Goal: Communication & Community: Answer question/provide support

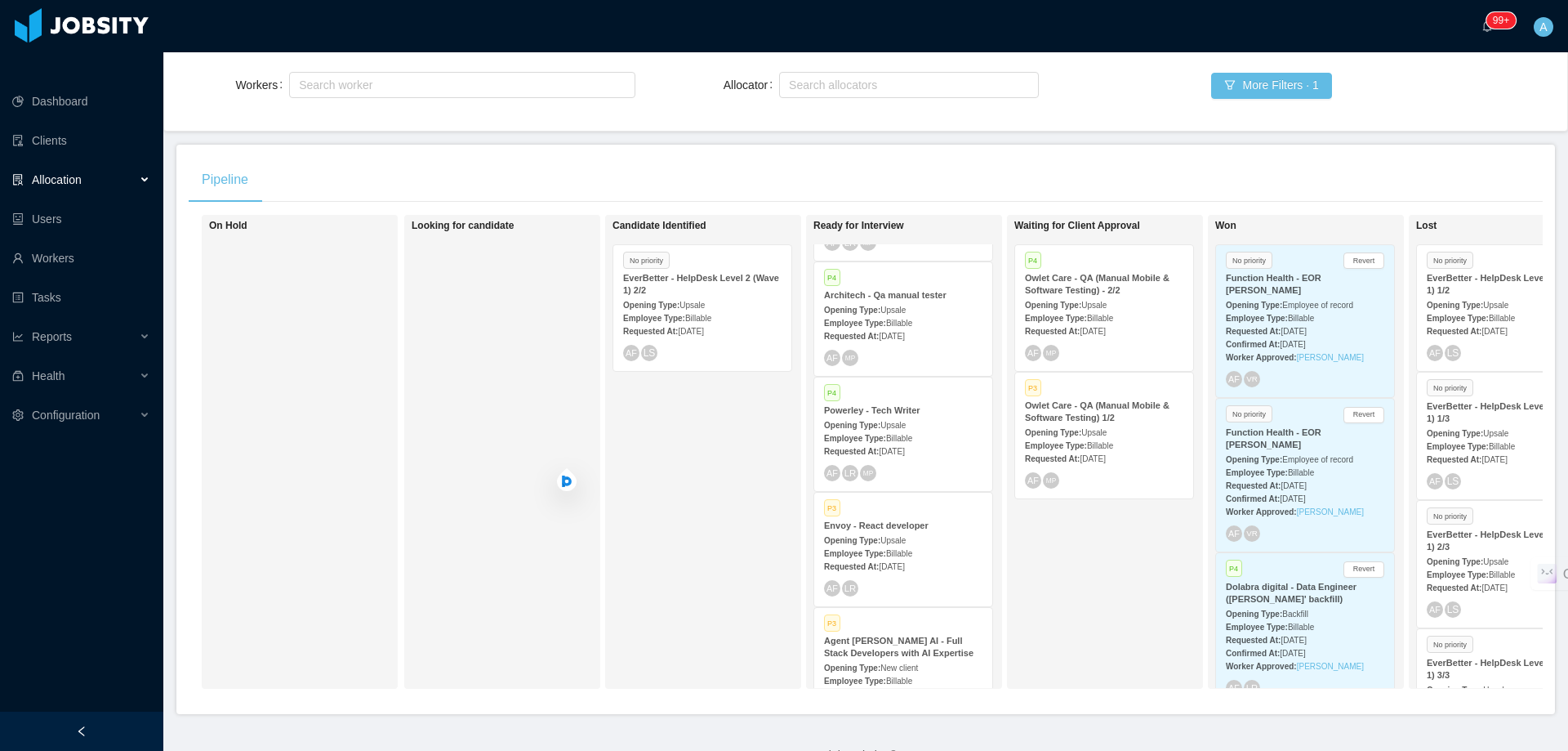
scroll to position [327, 0]
click at [906, 418] on div "Opening Type: Upsale" at bounding box center [903, 426] width 158 height 17
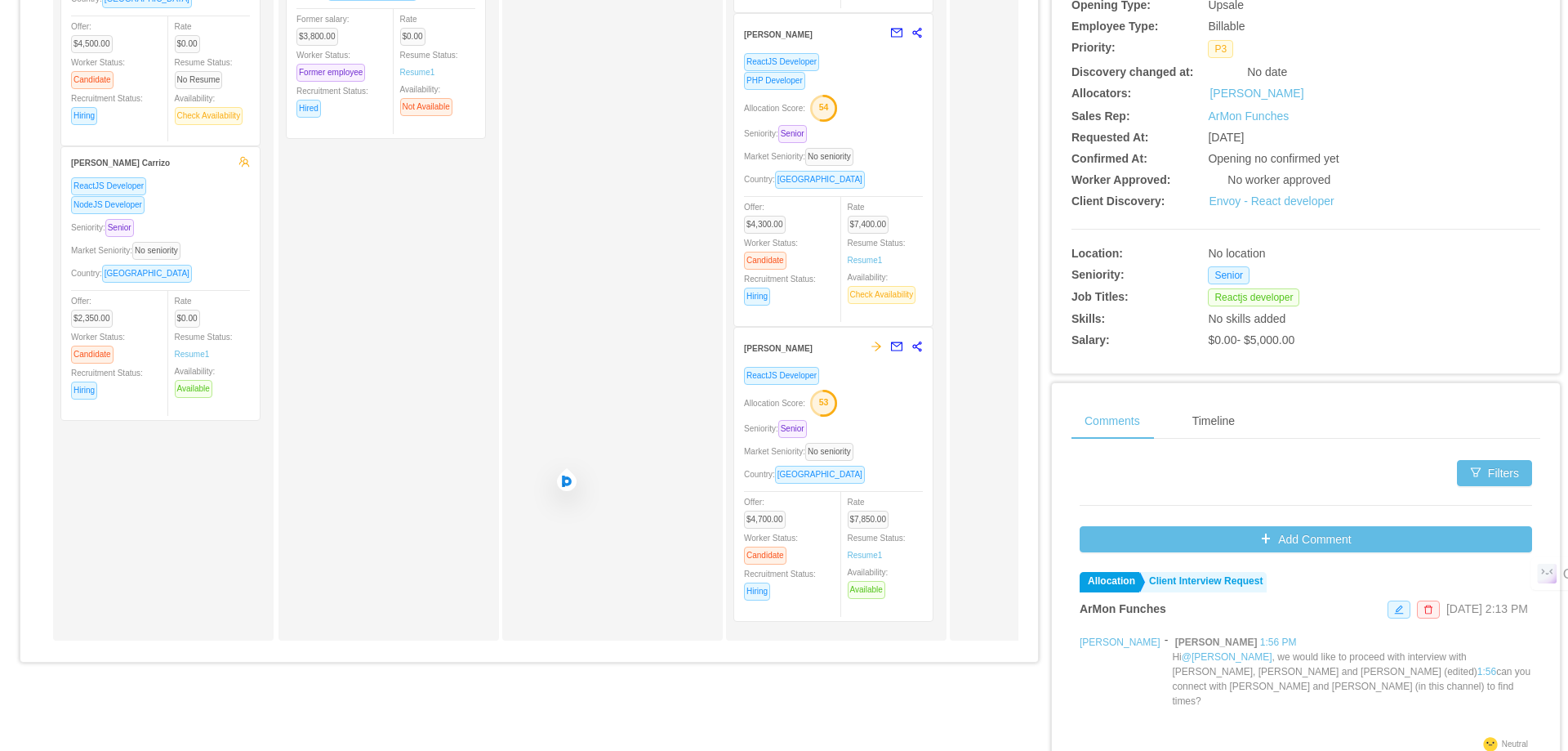
scroll to position [408, 0]
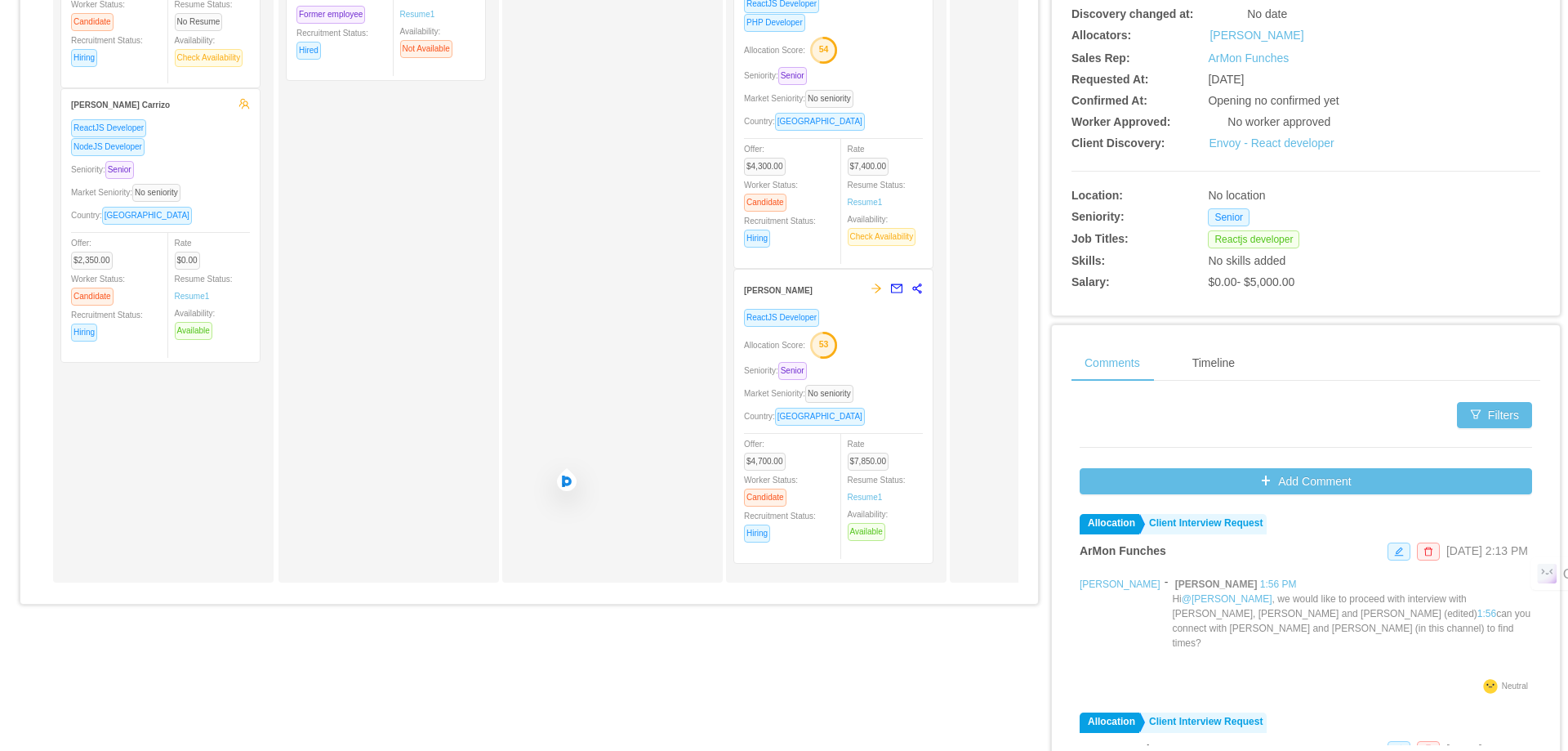
click at [915, 346] on div "Allocation Score: 53" at bounding box center [833, 344] width 179 height 26
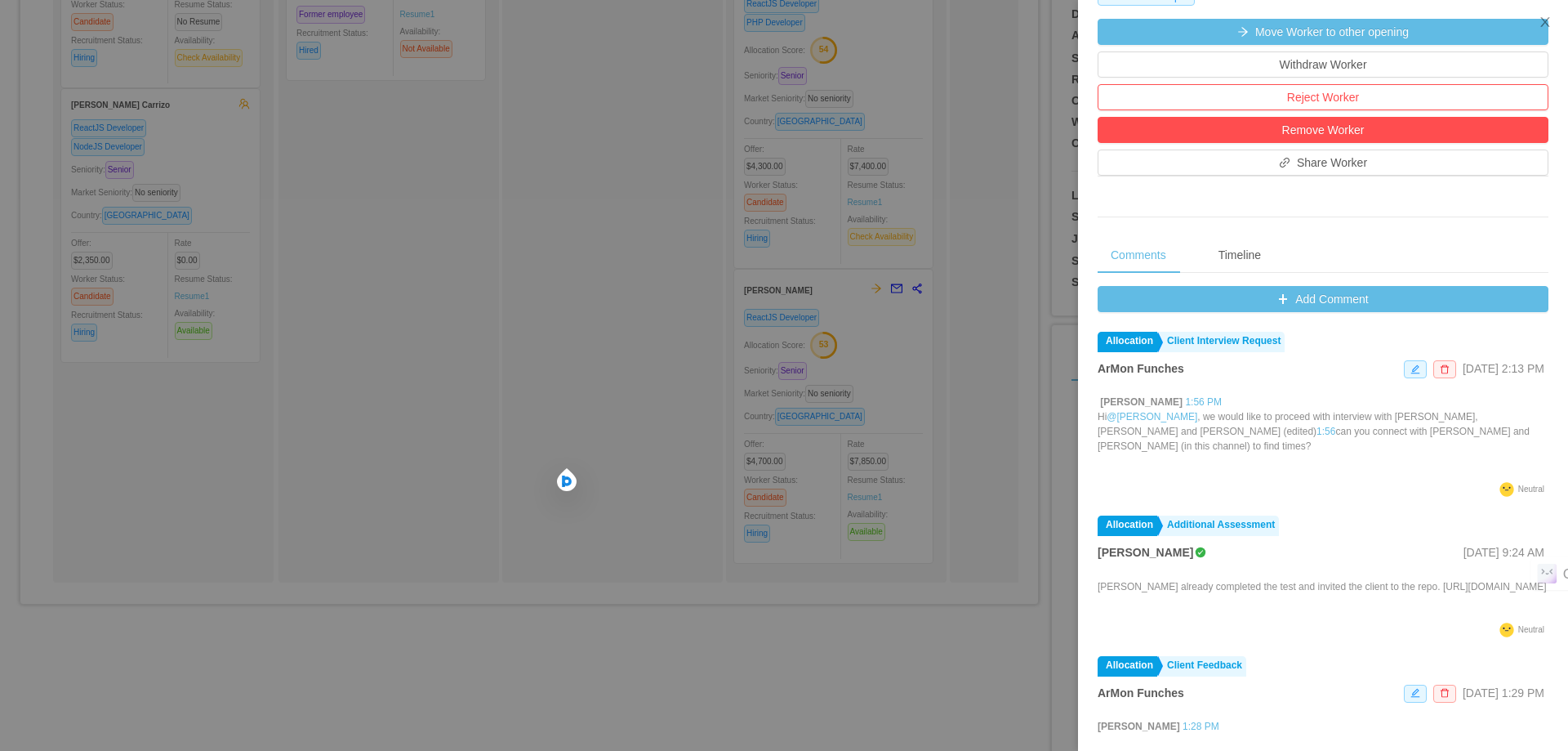
scroll to position [561, 0]
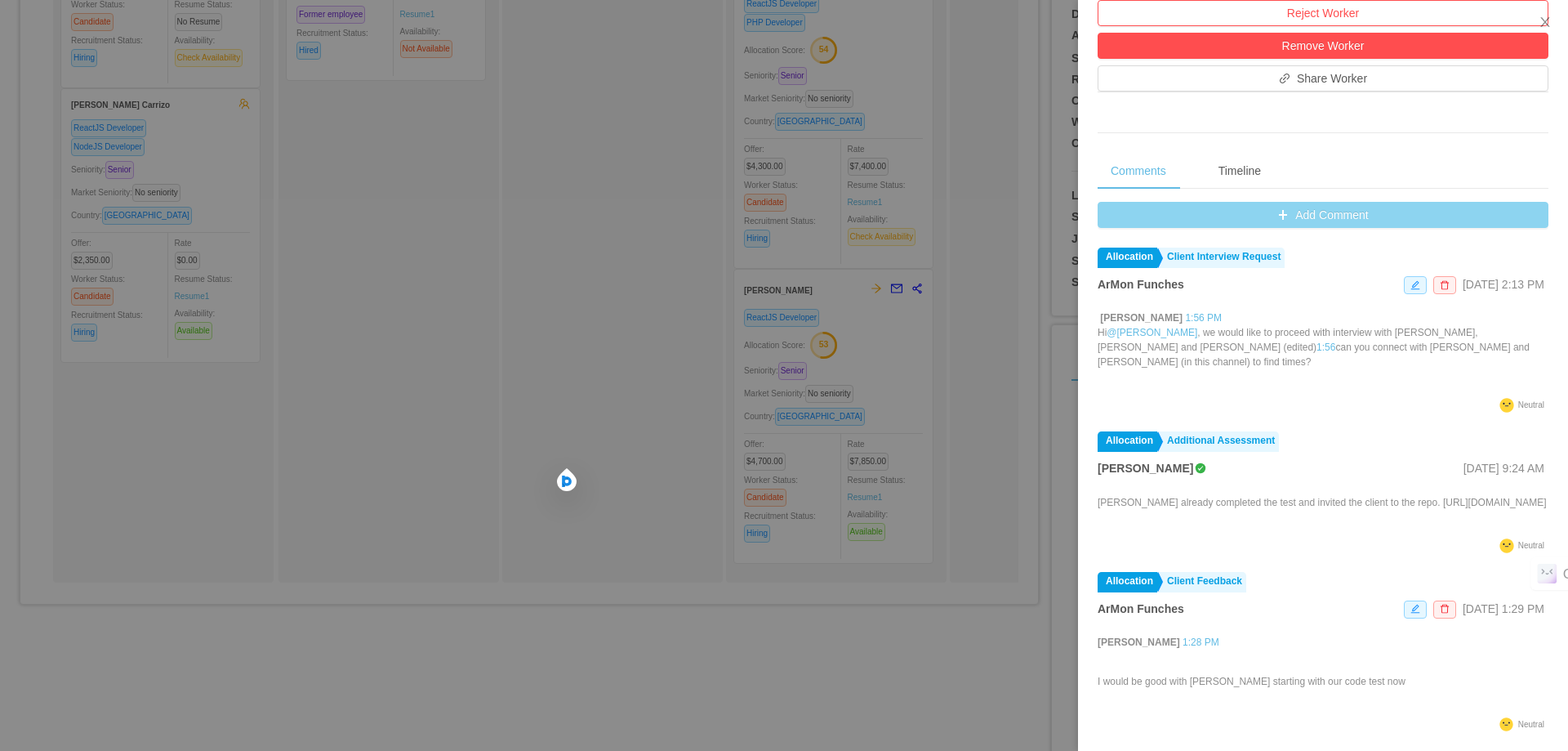
click at [1274, 221] on button "Add Comment" at bounding box center [1323, 214] width 451 height 26
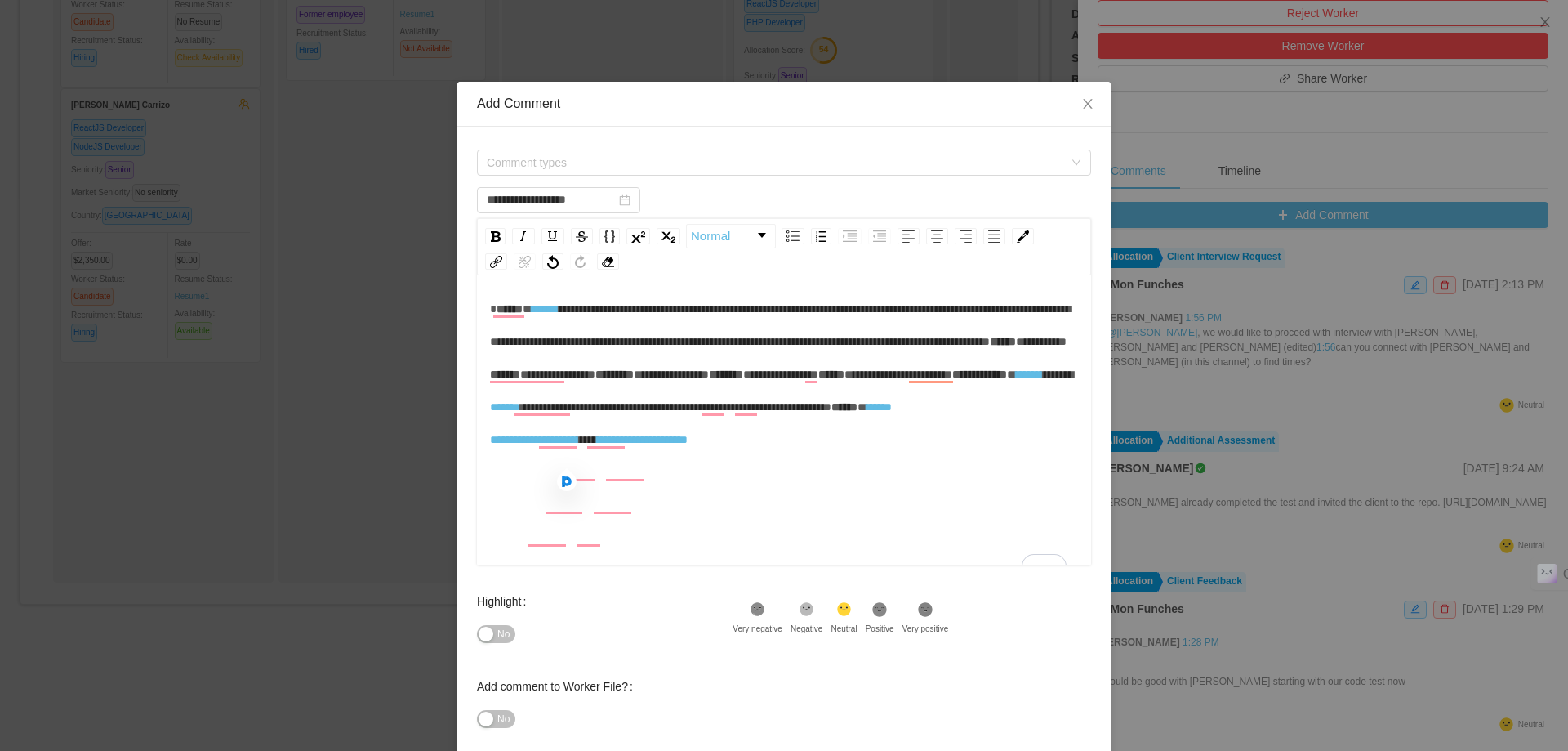
scroll to position [0, 0]
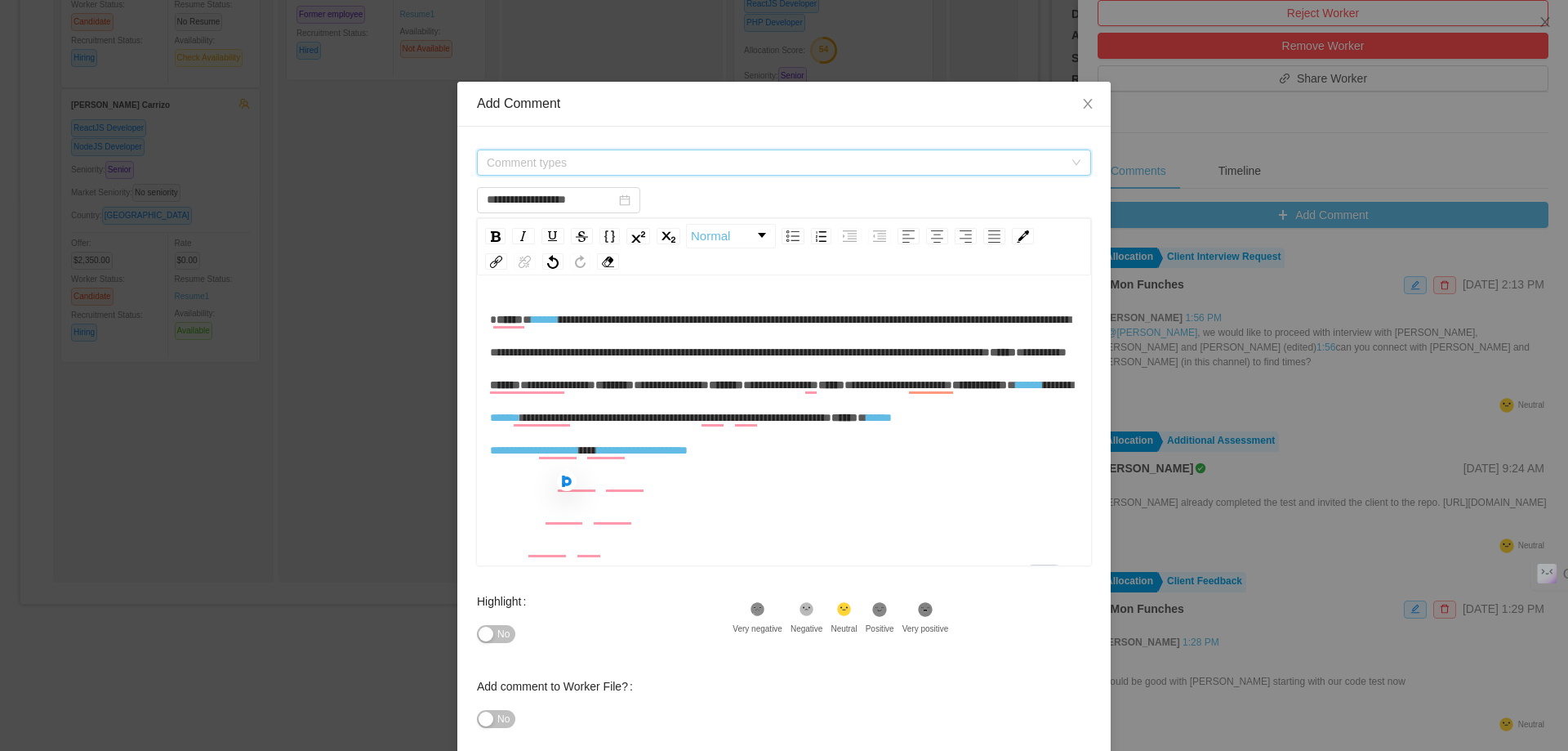
click at [757, 161] on span "Comment types" at bounding box center [775, 162] width 577 height 16
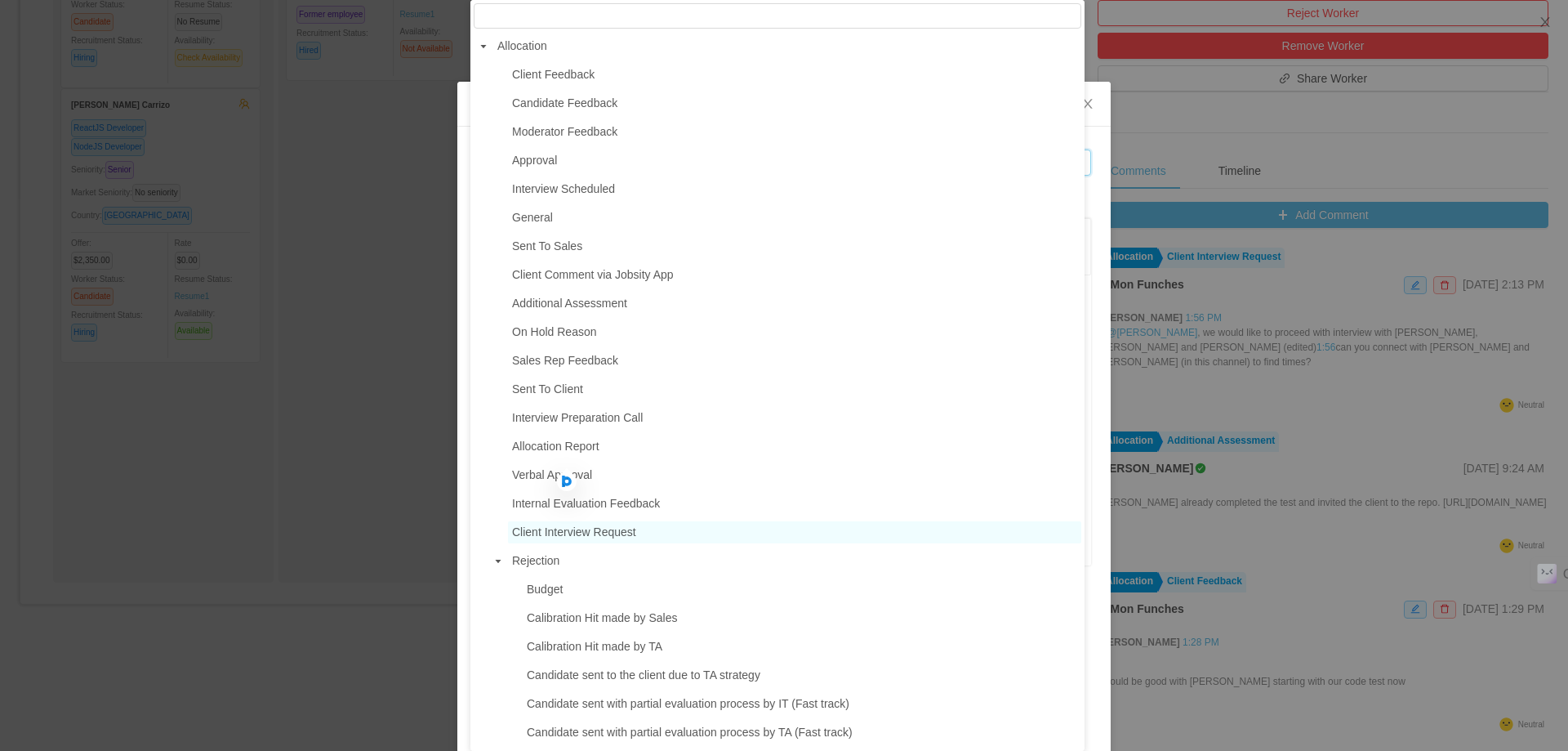
click at [603, 538] on span "Client Interview Request" at bounding box center [574, 532] width 124 height 13
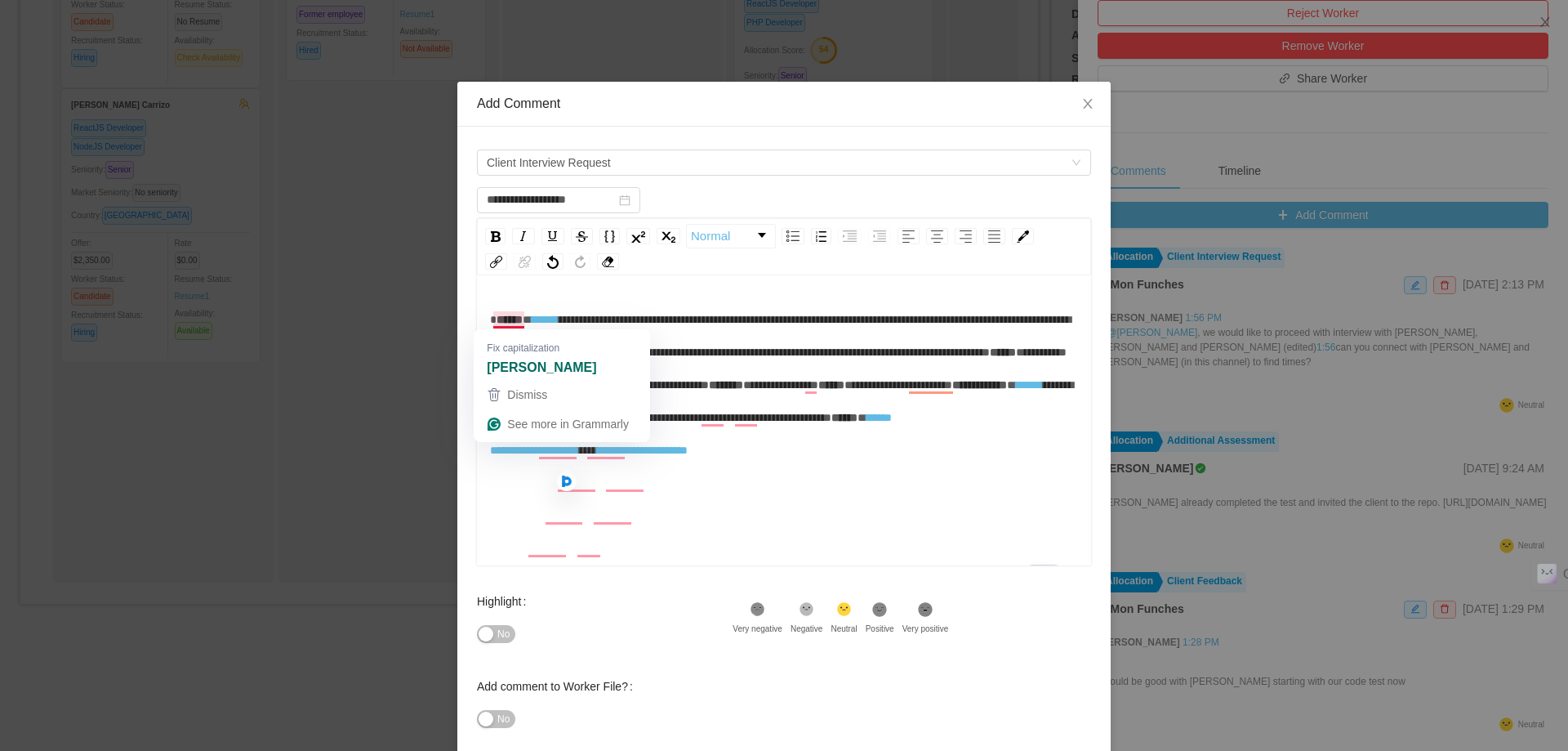
click at [497, 320] on span "******" at bounding box center [509, 319] width 26 height 11
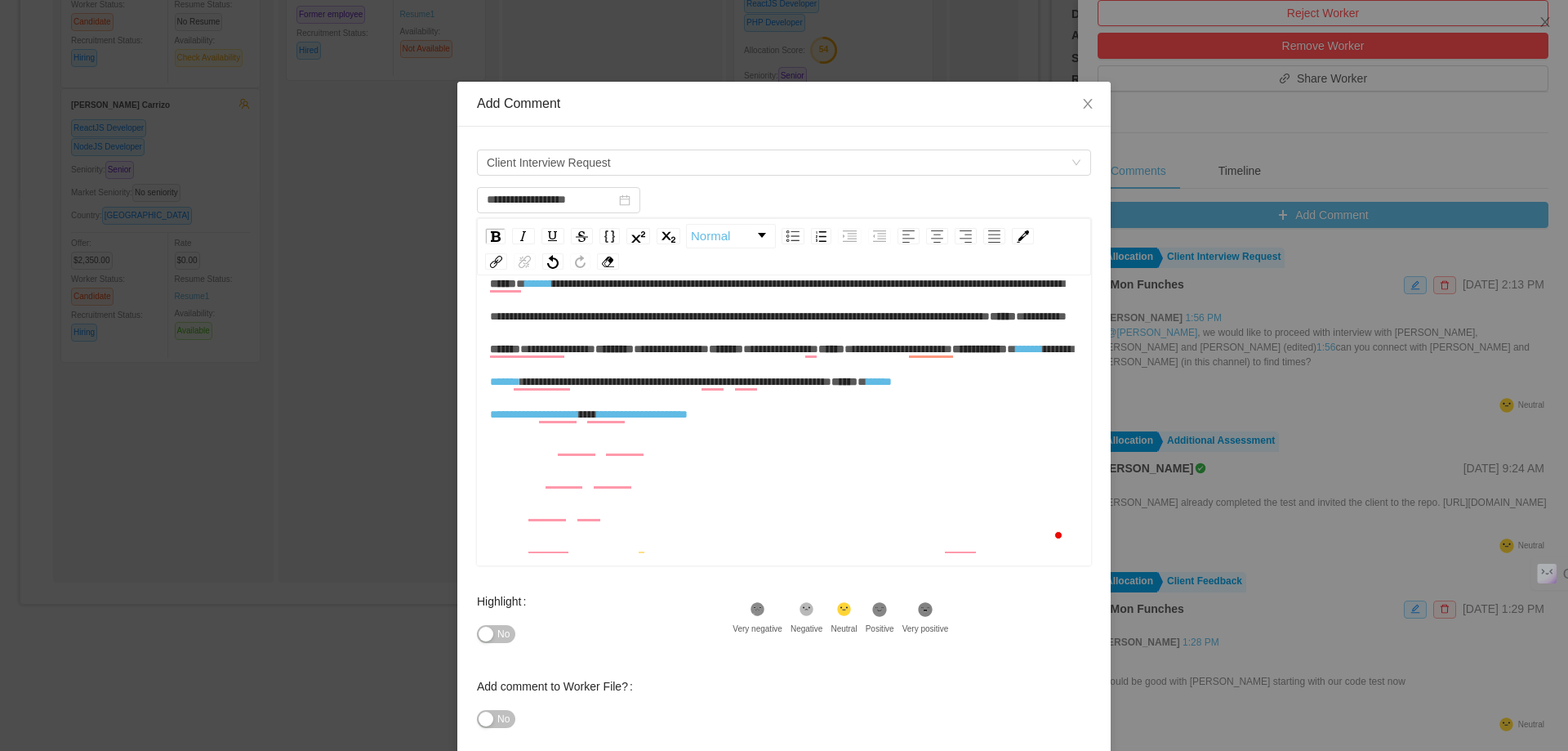
scroll to position [87, 0]
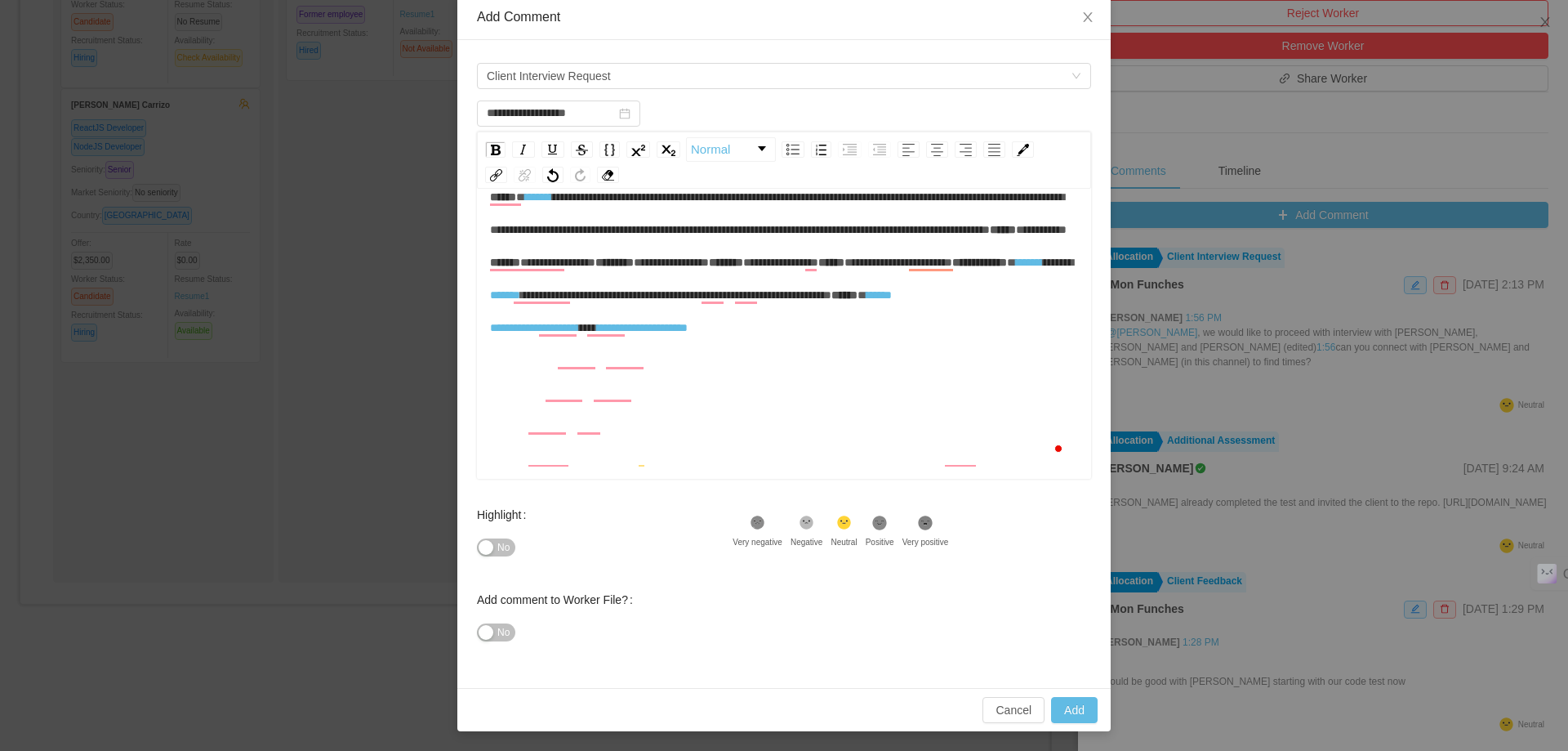
click at [878, 344] on div "**********" at bounding box center [784, 262] width 588 height 163
click at [1065, 704] on button "Add" at bounding box center [1074, 709] width 47 height 26
click at [956, 304] on div "**********" at bounding box center [784, 262] width 588 height 163
click at [1081, 713] on button "Add" at bounding box center [1074, 709] width 47 height 26
click at [1056, 704] on button "Add" at bounding box center [1074, 709] width 47 height 26
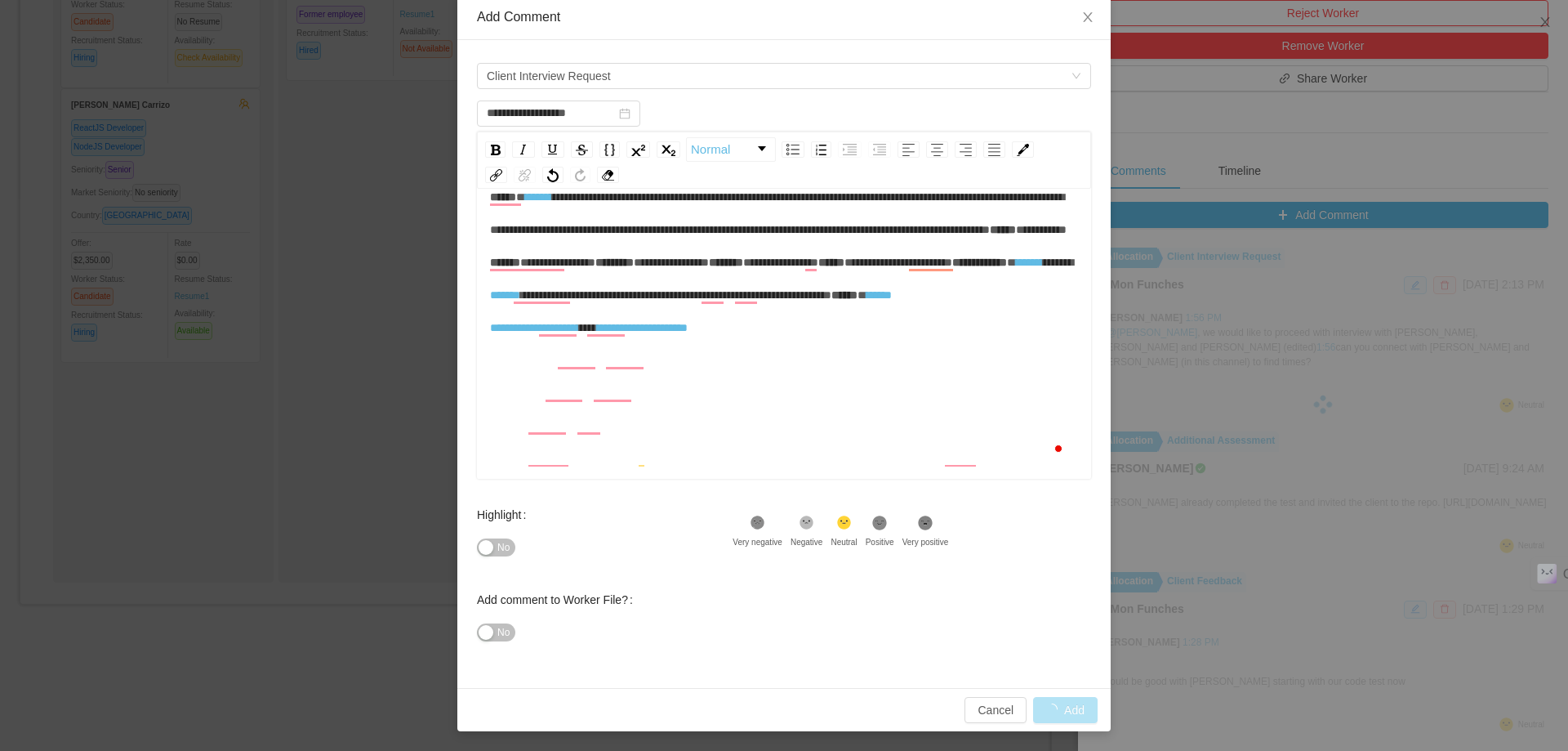
type input "**********"
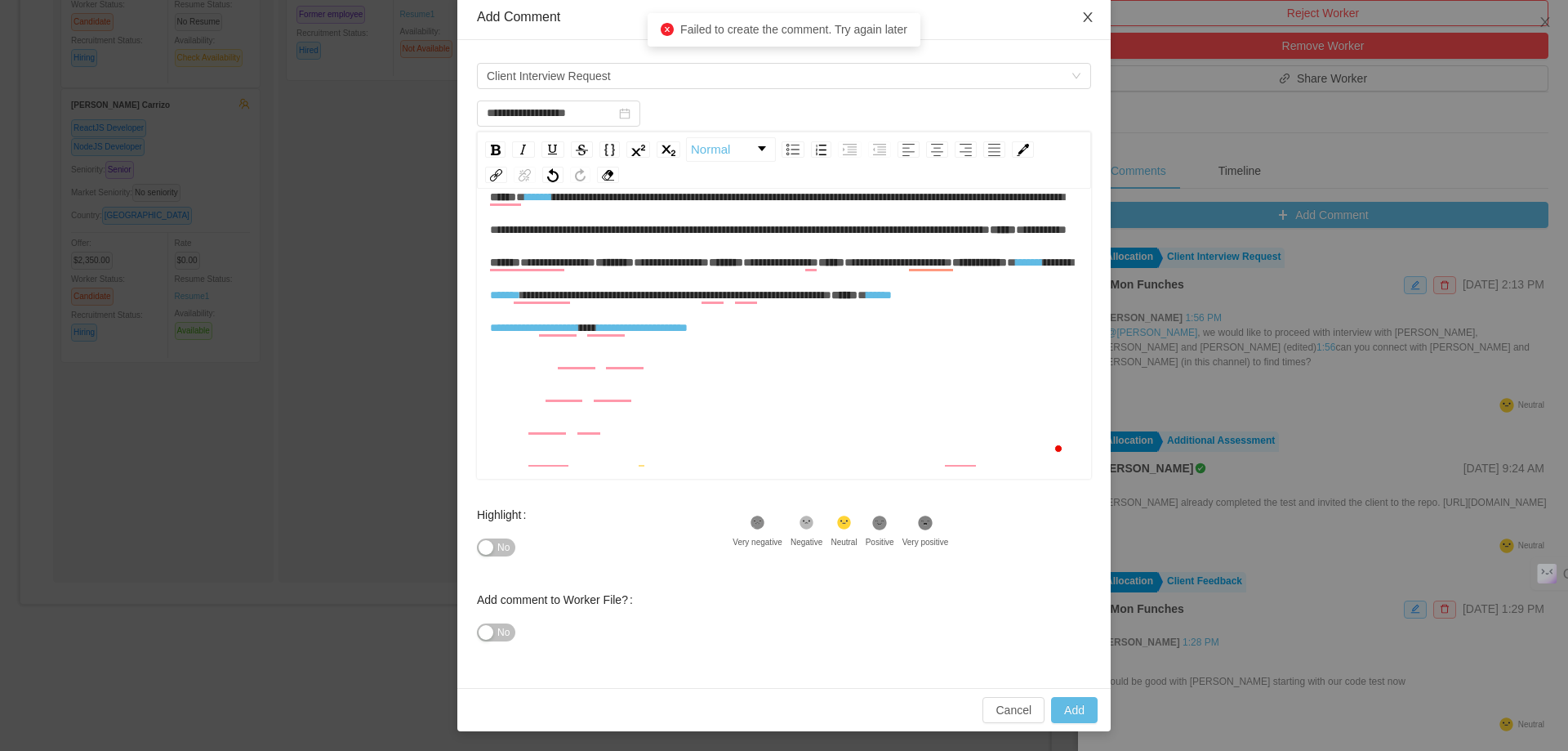
click at [1082, 14] on icon "icon: close" at bounding box center [1088, 16] width 13 height 13
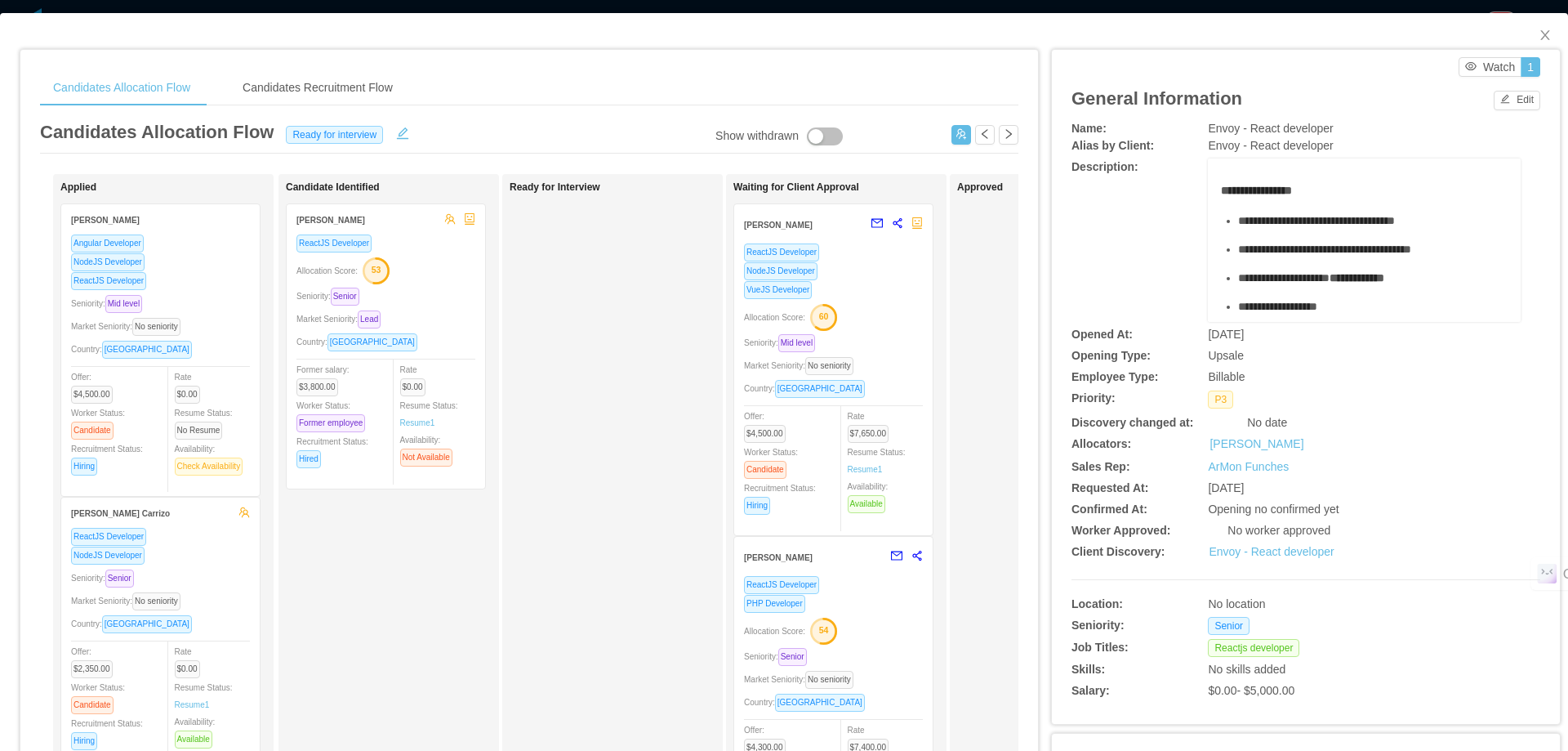
click at [878, 273] on div "NodeJS Developer" at bounding box center [833, 270] width 179 height 19
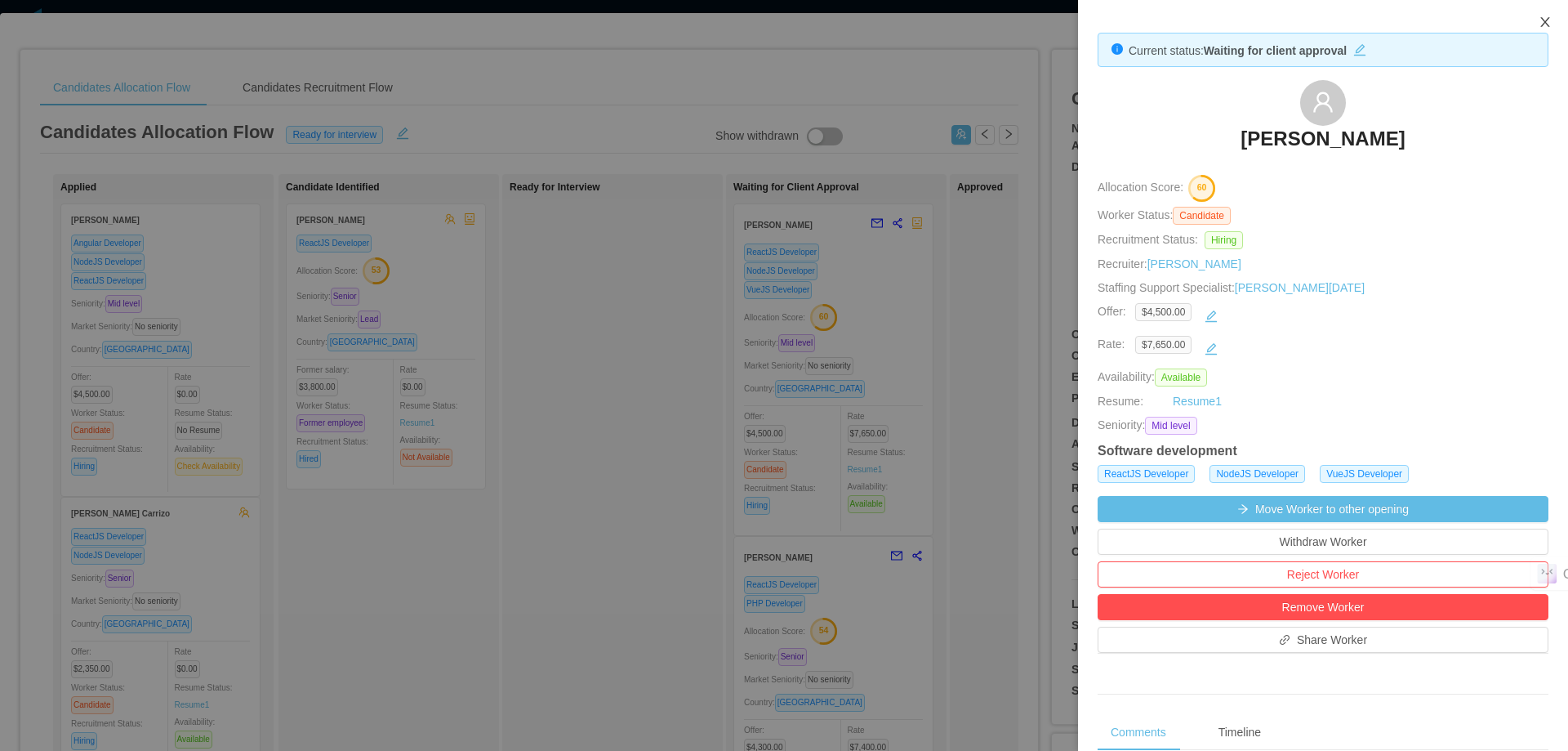
click at [1546, 28] on icon "icon: close" at bounding box center [1544, 21] width 13 height 13
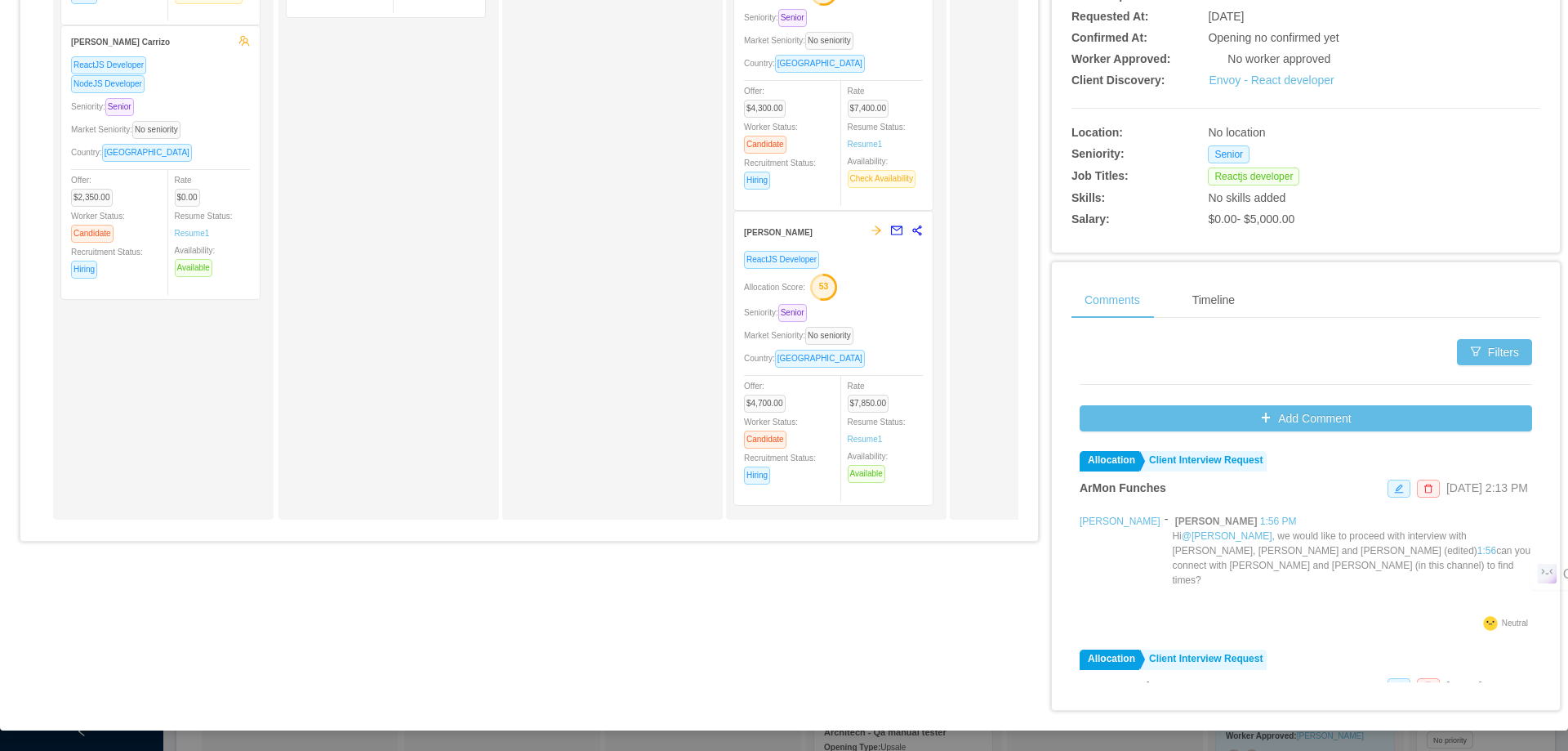
scroll to position [173, 0]
click at [895, 296] on div "ReactJS Developer Allocation Score: 53 Seniority: Senior Market Seniority: No s…" at bounding box center [833, 367] width 179 height 245
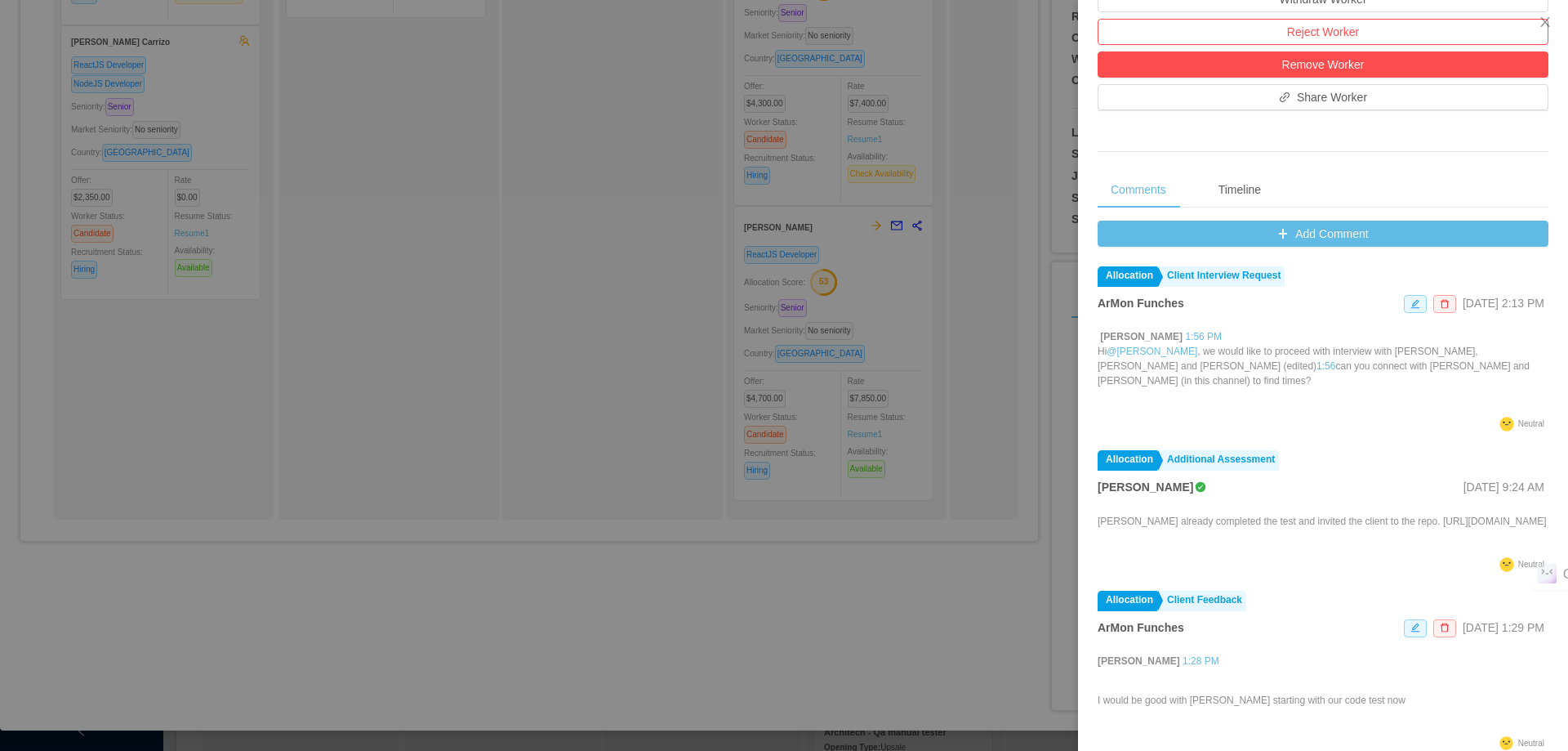
scroll to position [561, 0]
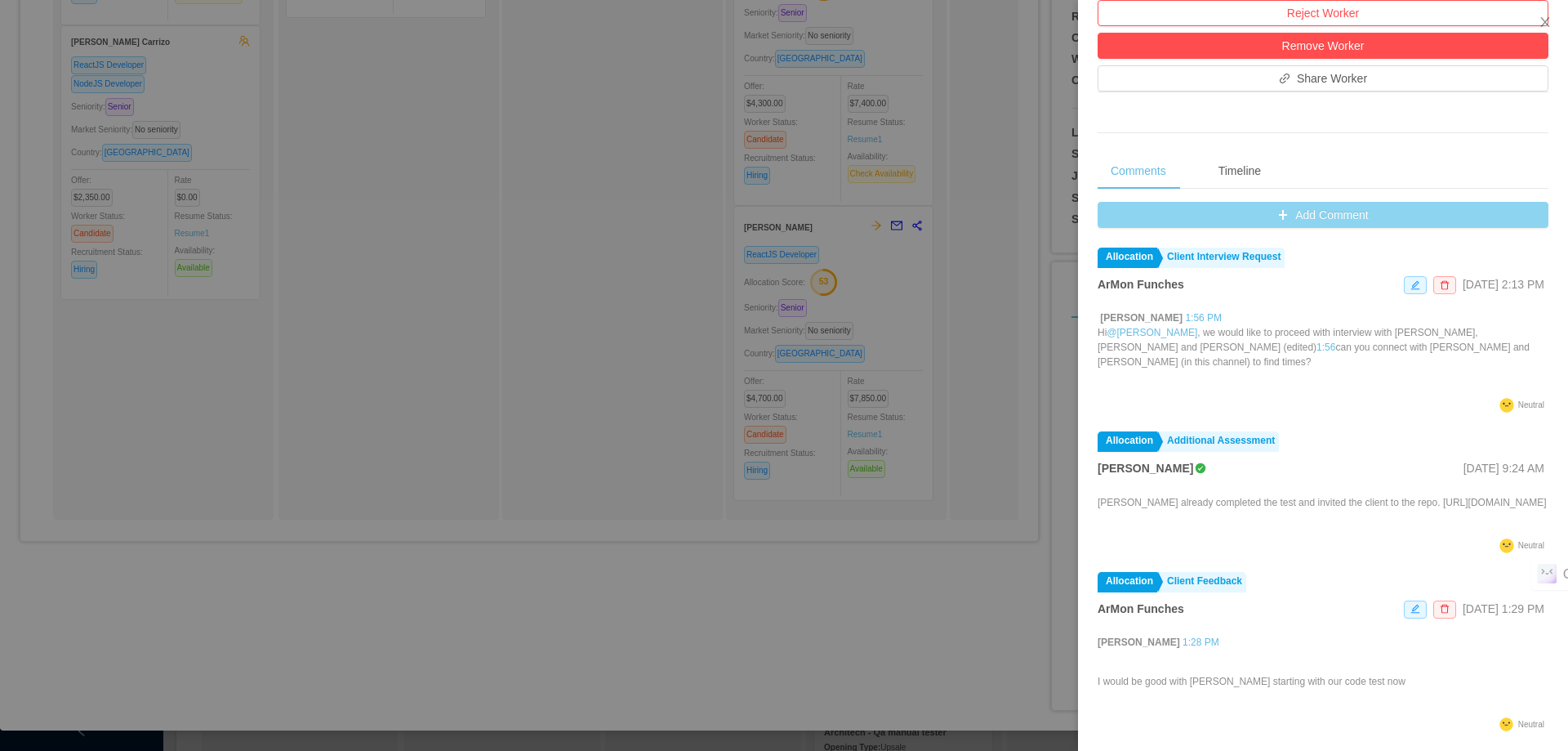
click at [1290, 214] on button "Add Comment" at bounding box center [1323, 214] width 451 height 26
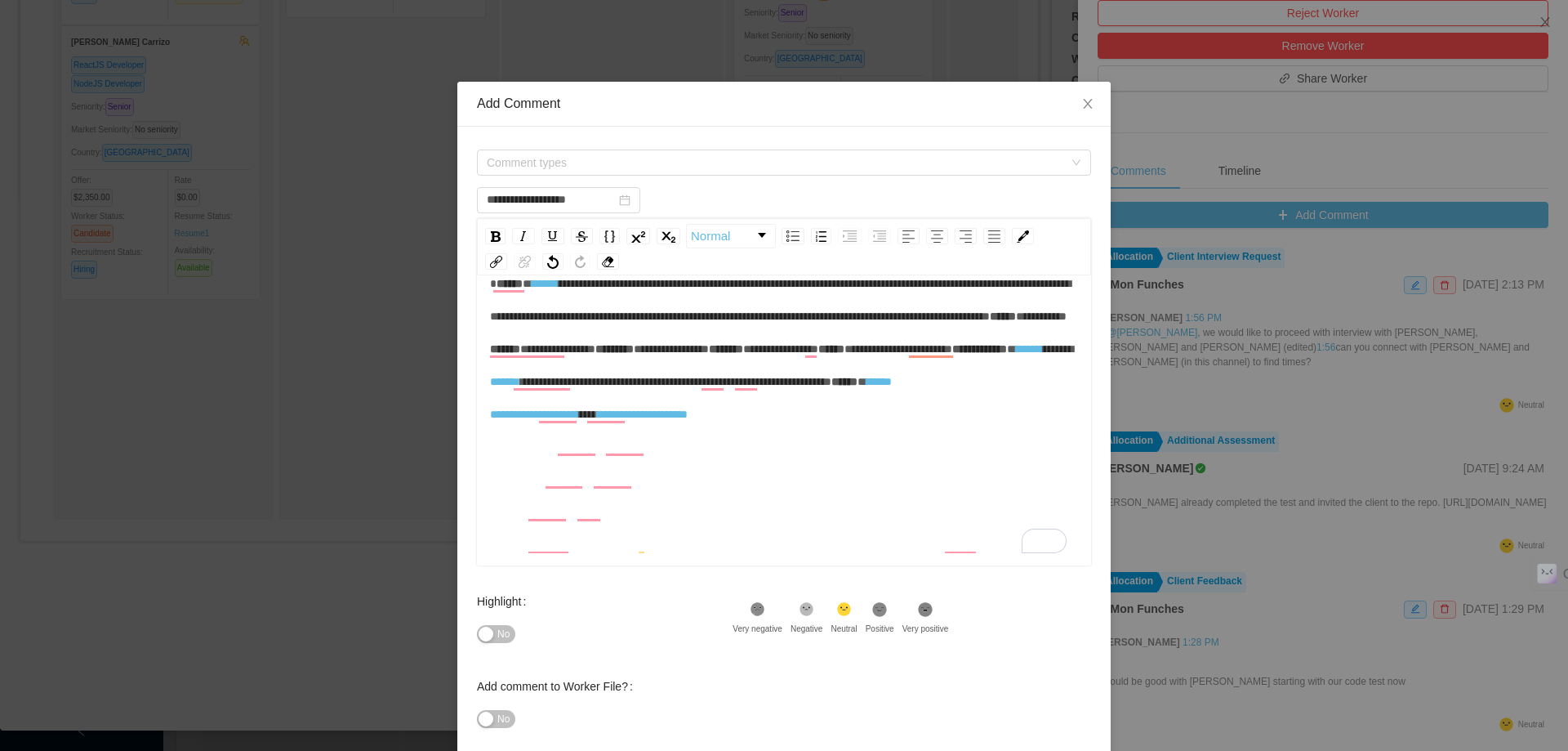
scroll to position [65, 0]
click at [783, 164] on span "Comment types" at bounding box center [775, 162] width 577 height 16
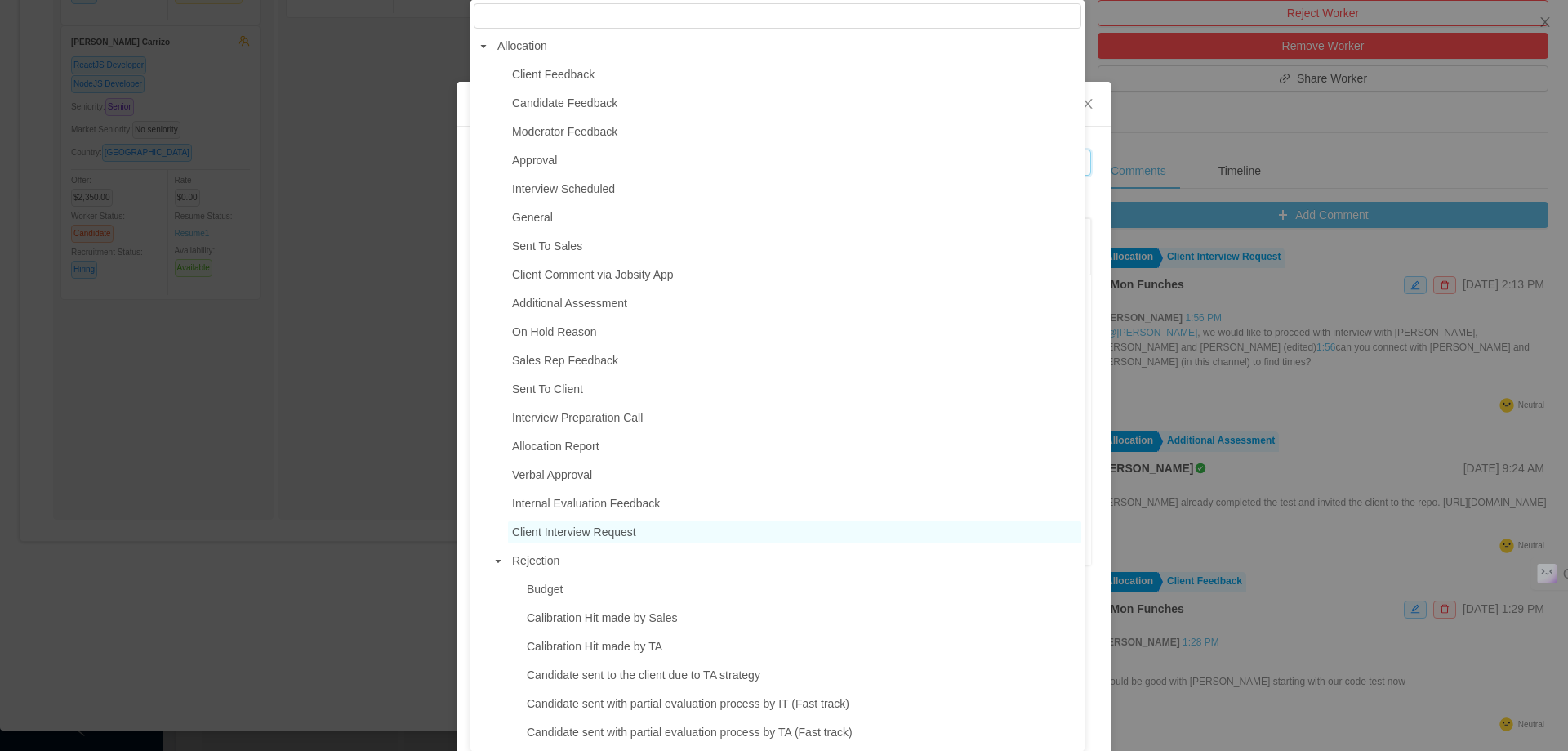
click at [600, 538] on span "Client Interview Request" at bounding box center [574, 532] width 124 height 13
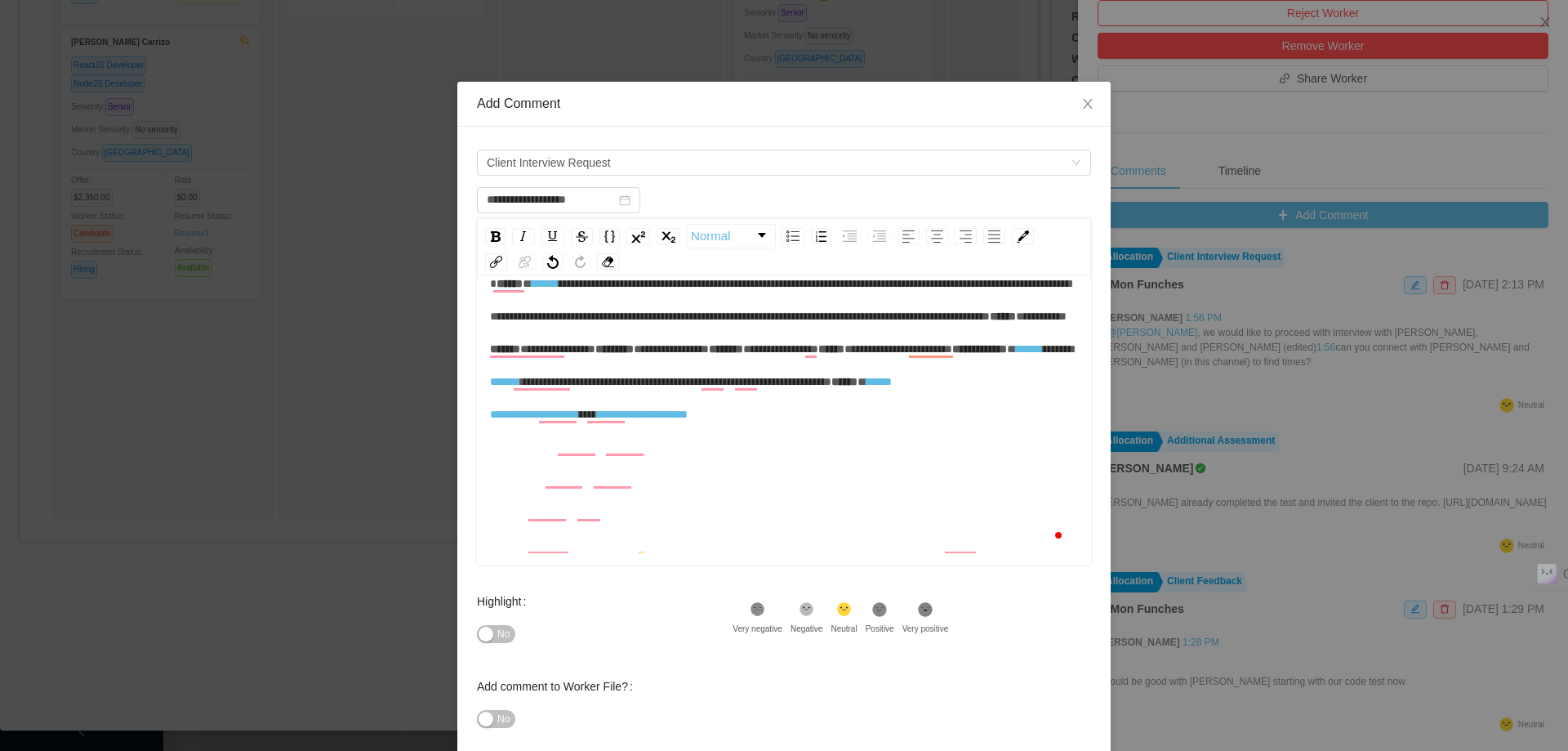
click at [889, 430] on div "**********" at bounding box center [784, 349] width 588 height 163
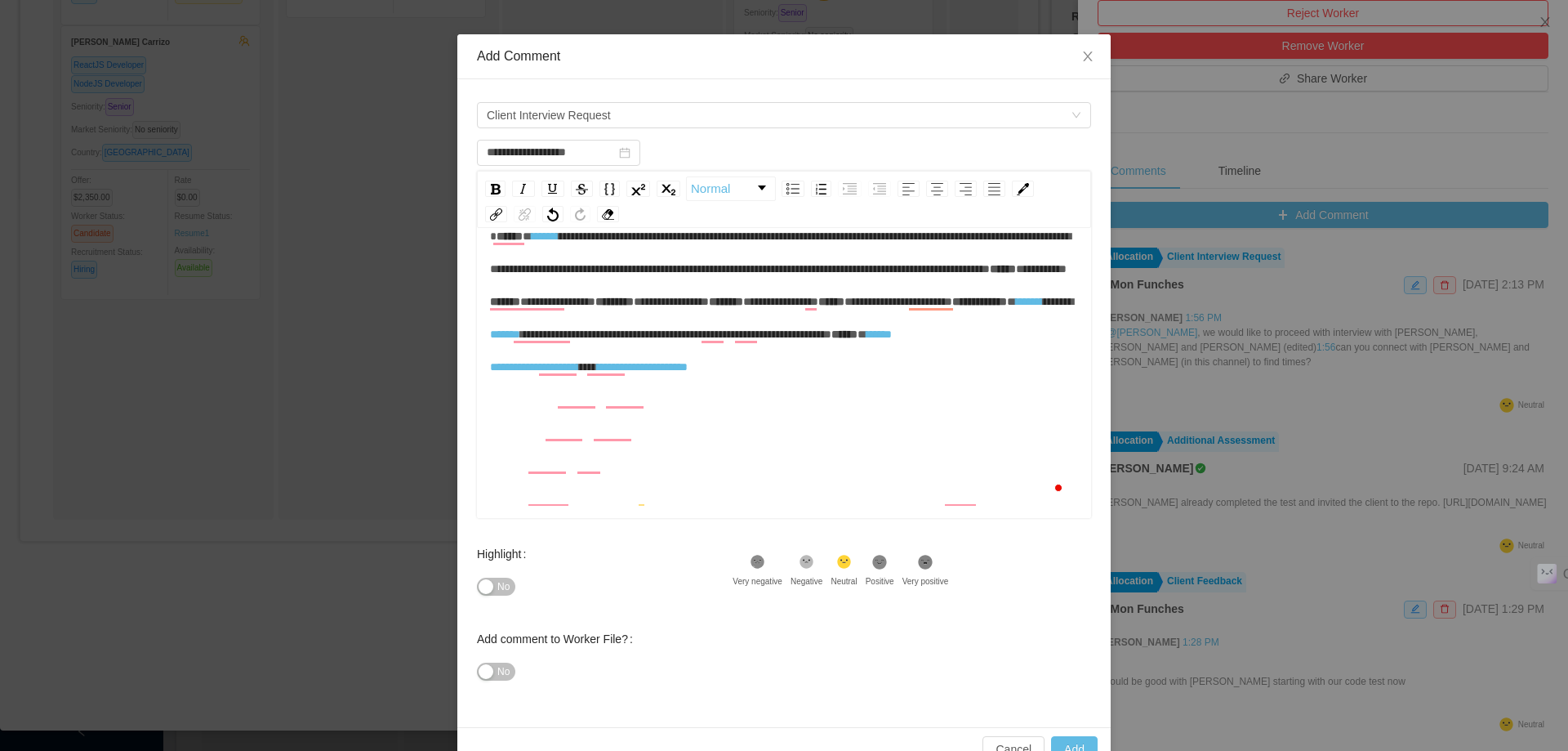
scroll to position [87, 0]
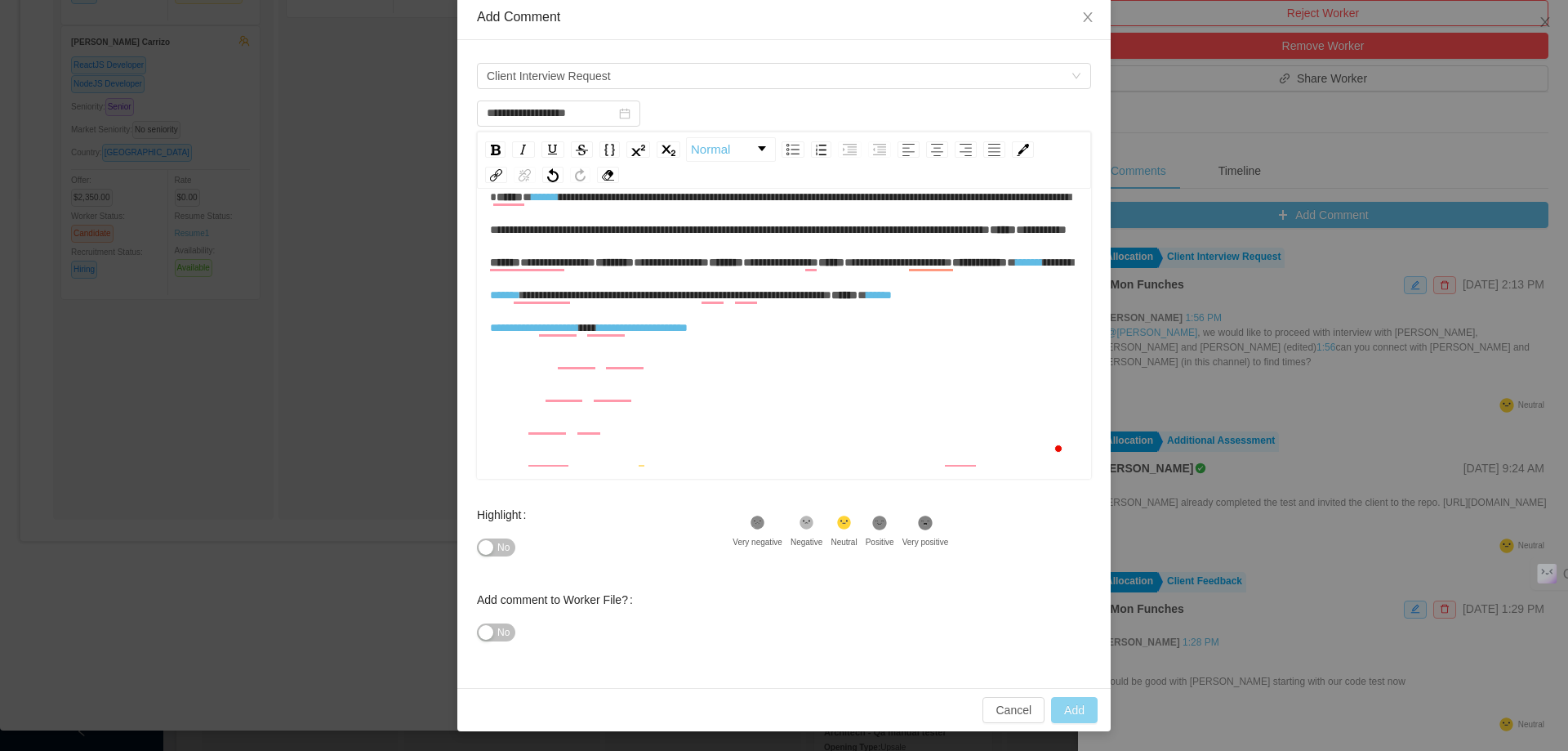
click at [1079, 717] on button "Add" at bounding box center [1074, 709] width 47 height 26
click at [1060, 707] on button "Add" at bounding box center [1074, 709] width 47 height 26
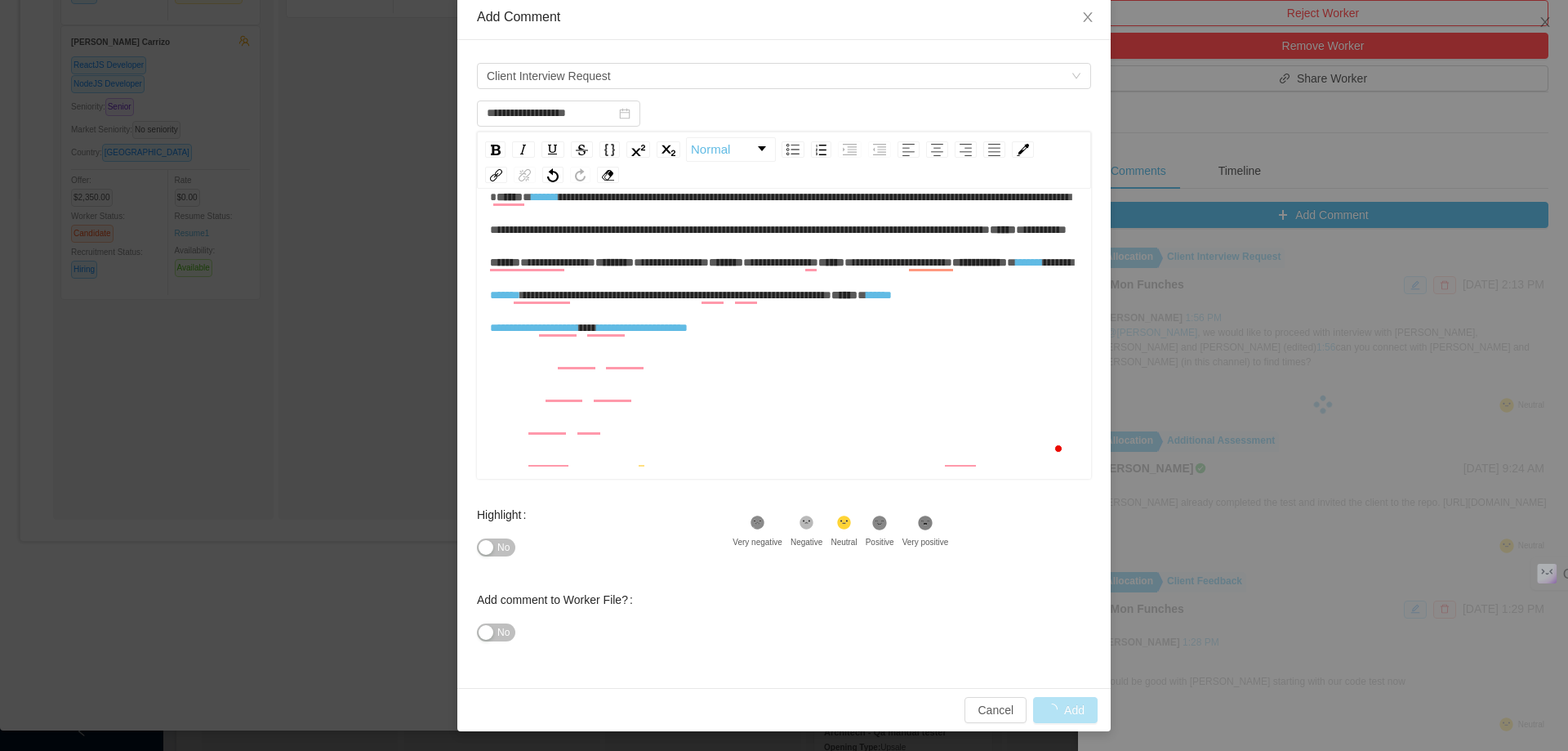
type input "**********"
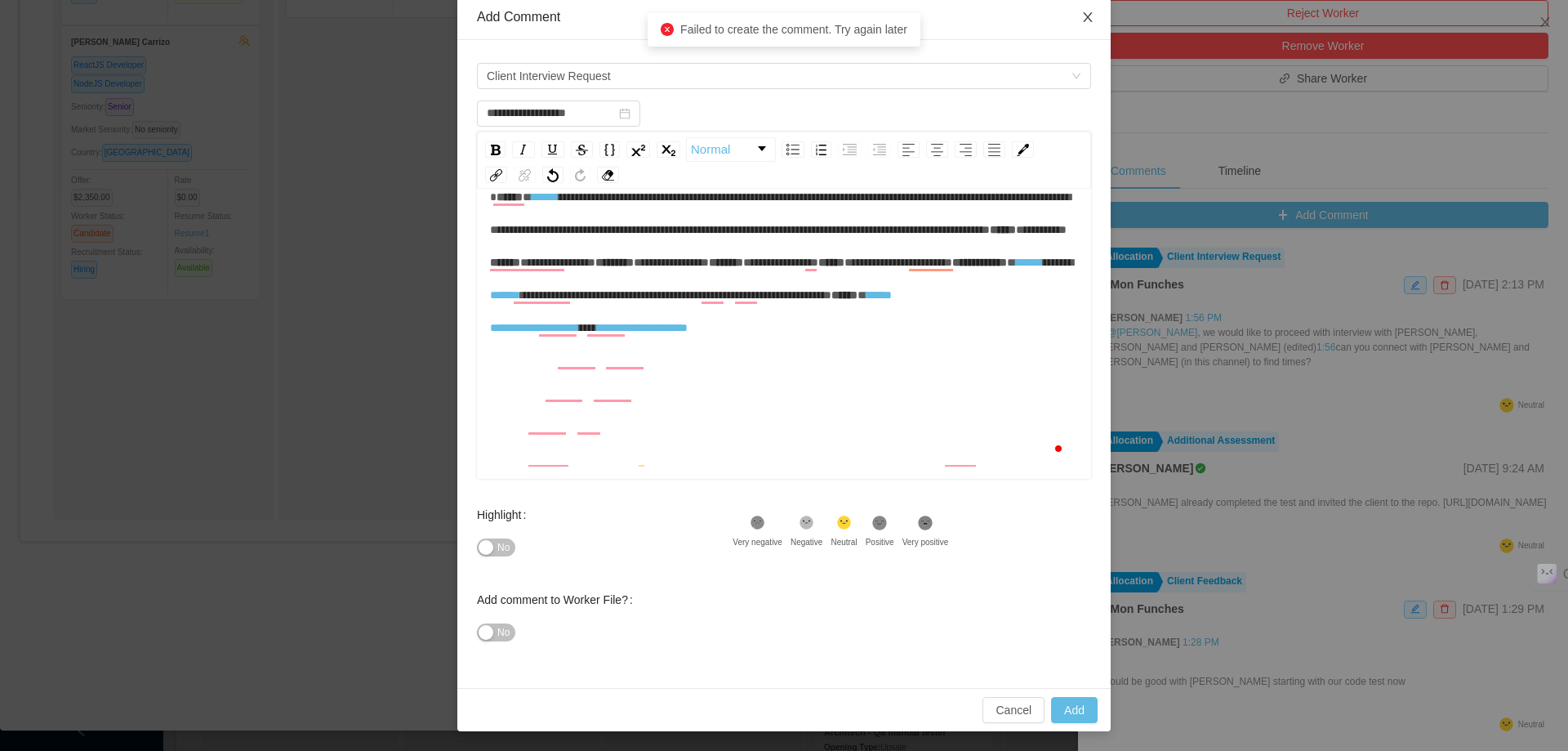
click at [1083, 20] on icon "icon: close" at bounding box center [1088, 17] width 9 height 10
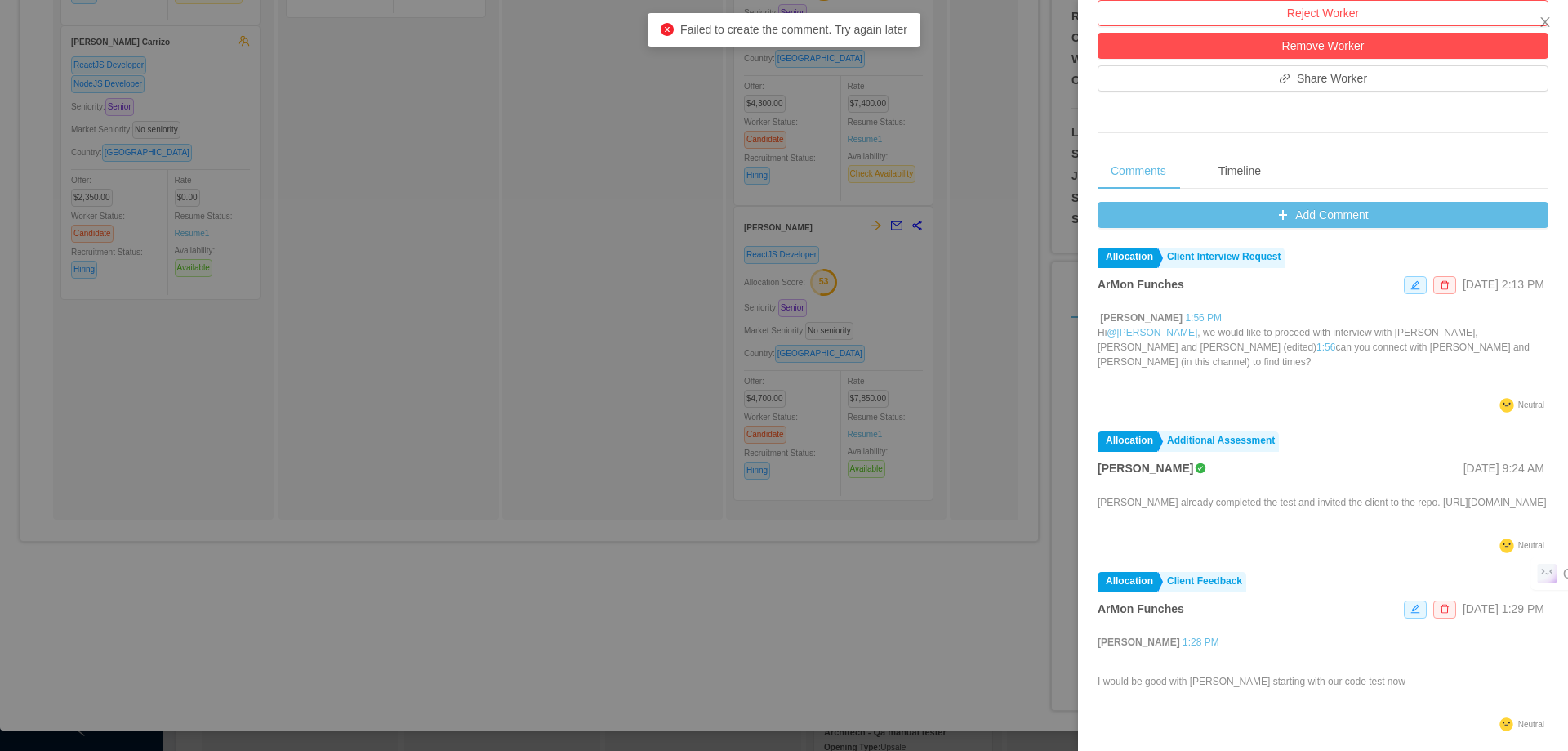
scroll to position [153, 0]
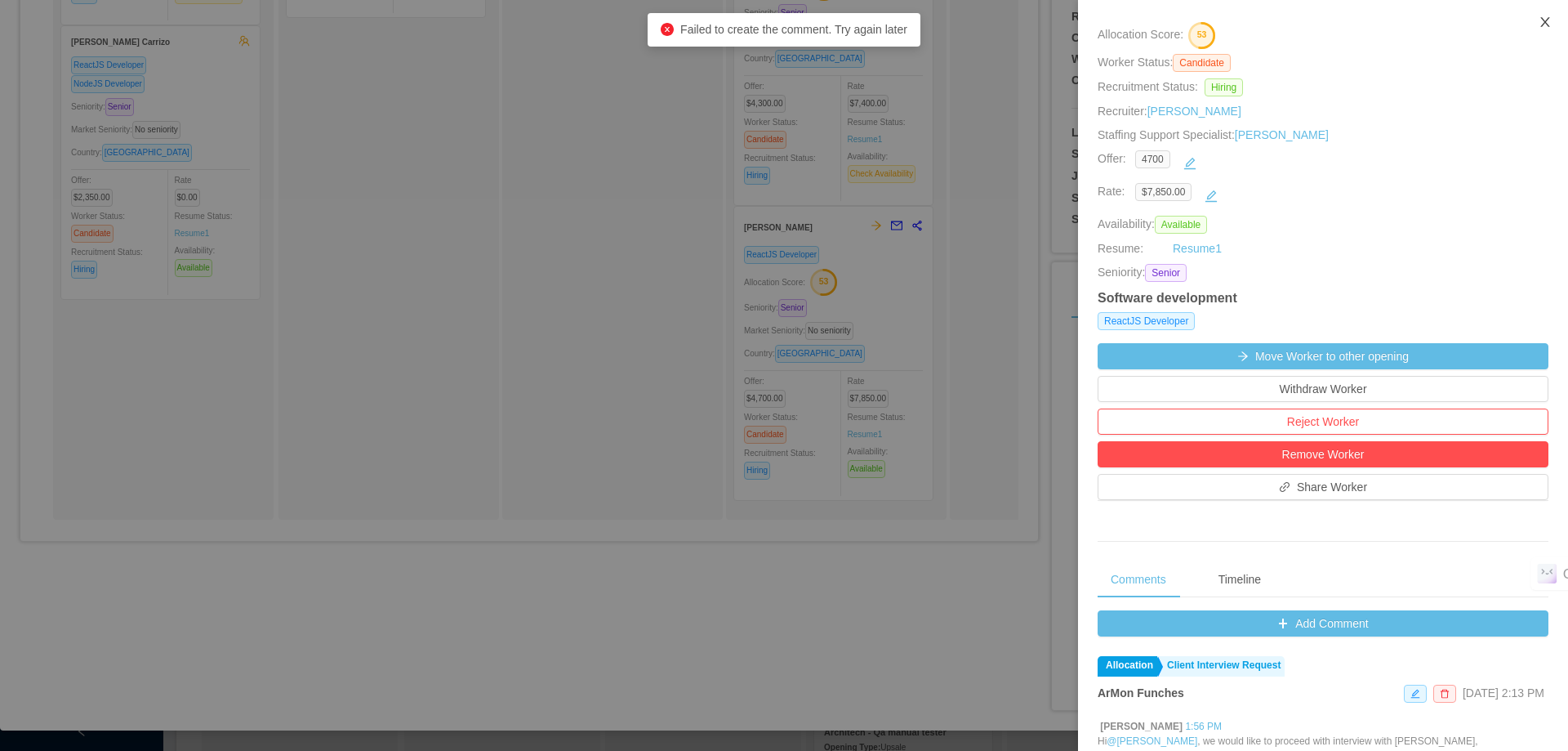
click at [1544, 21] on icon "icon: close" at bounding box center [1544, 22] width 9 height 10
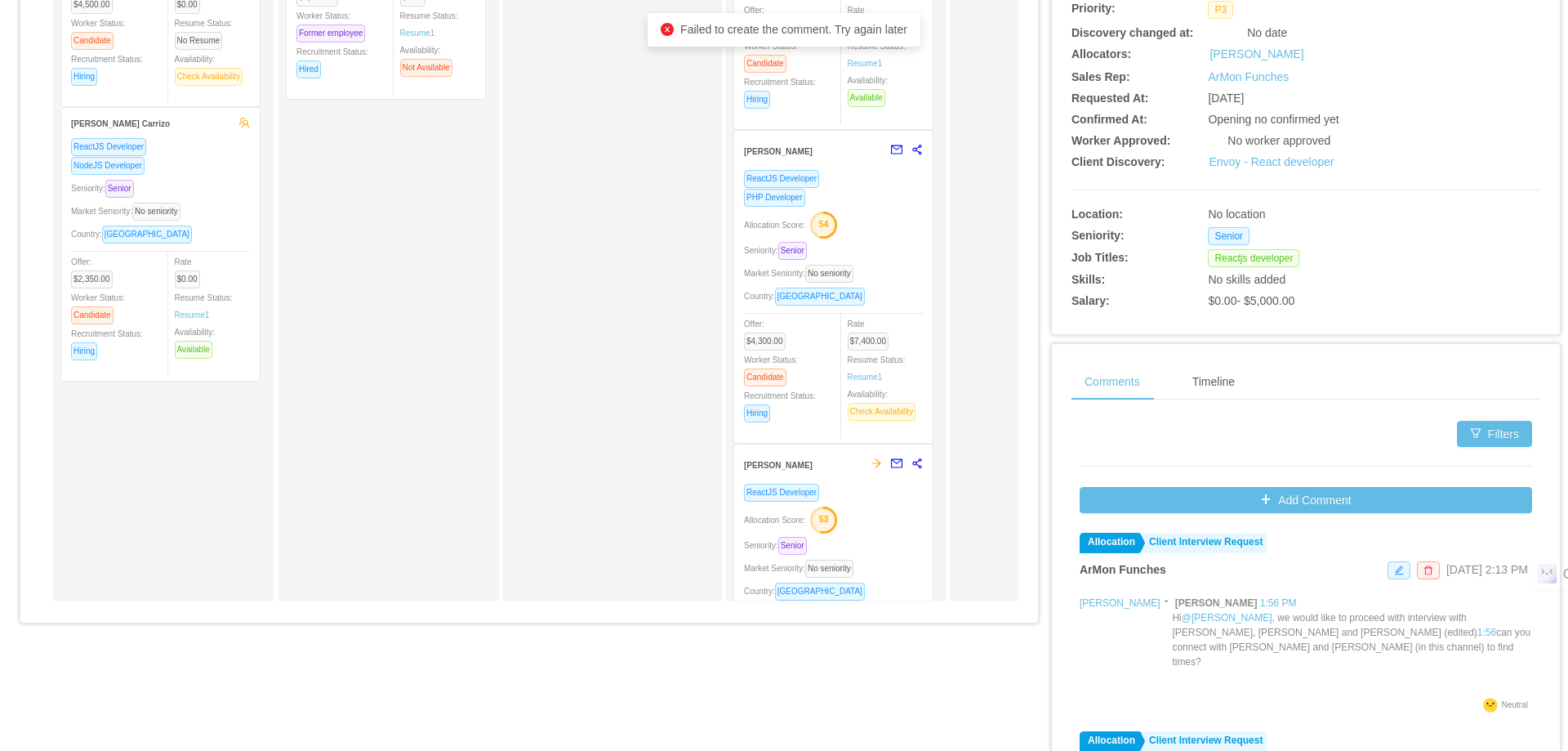
scroll to position [0, 0]
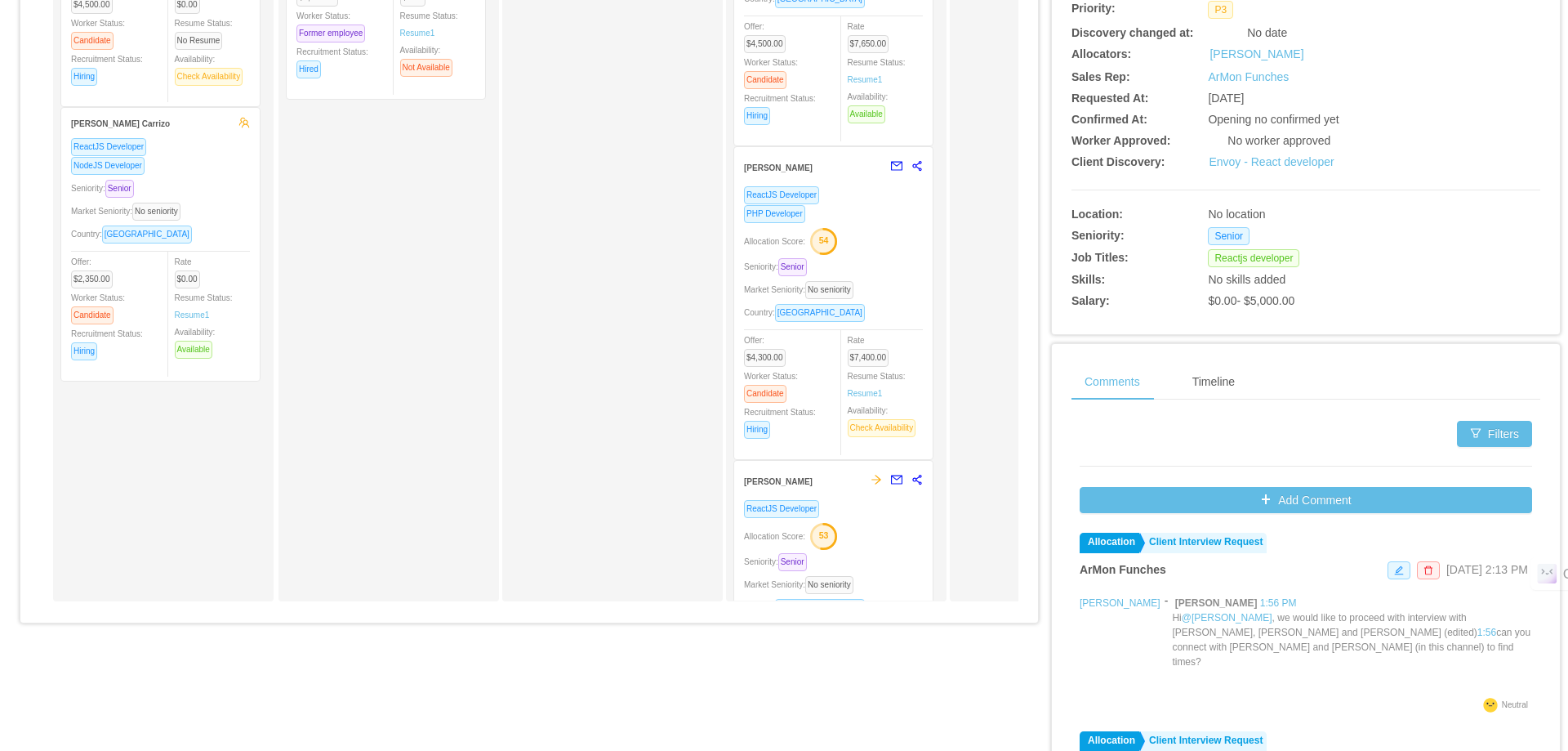
click at [895, 253] on div "ReactJS Developer PHP Developer Allocation Score: 54 Seniority: Senior Market S…" at bounding box center [833, 317] width 179 height 264
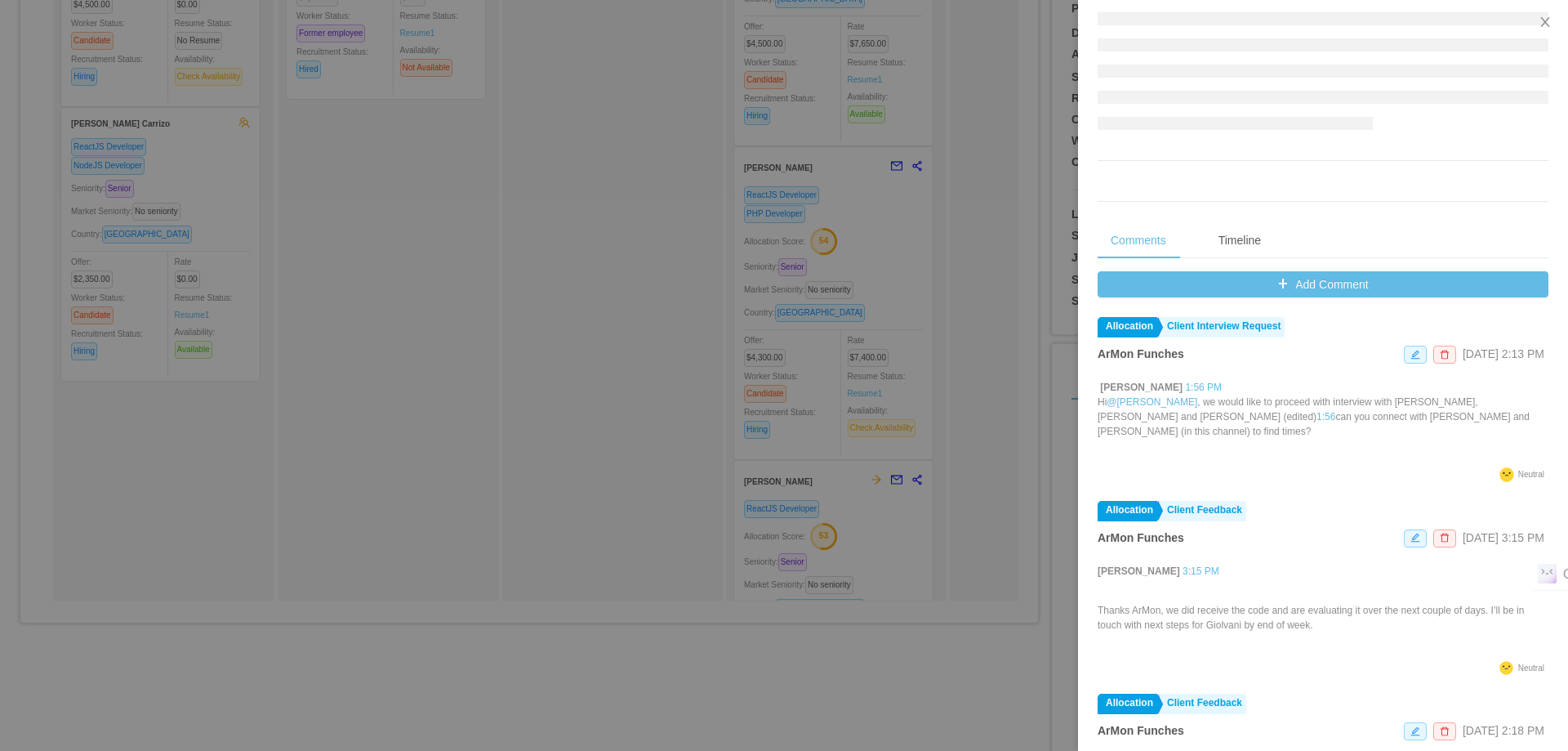
scroll to position [521, 0]
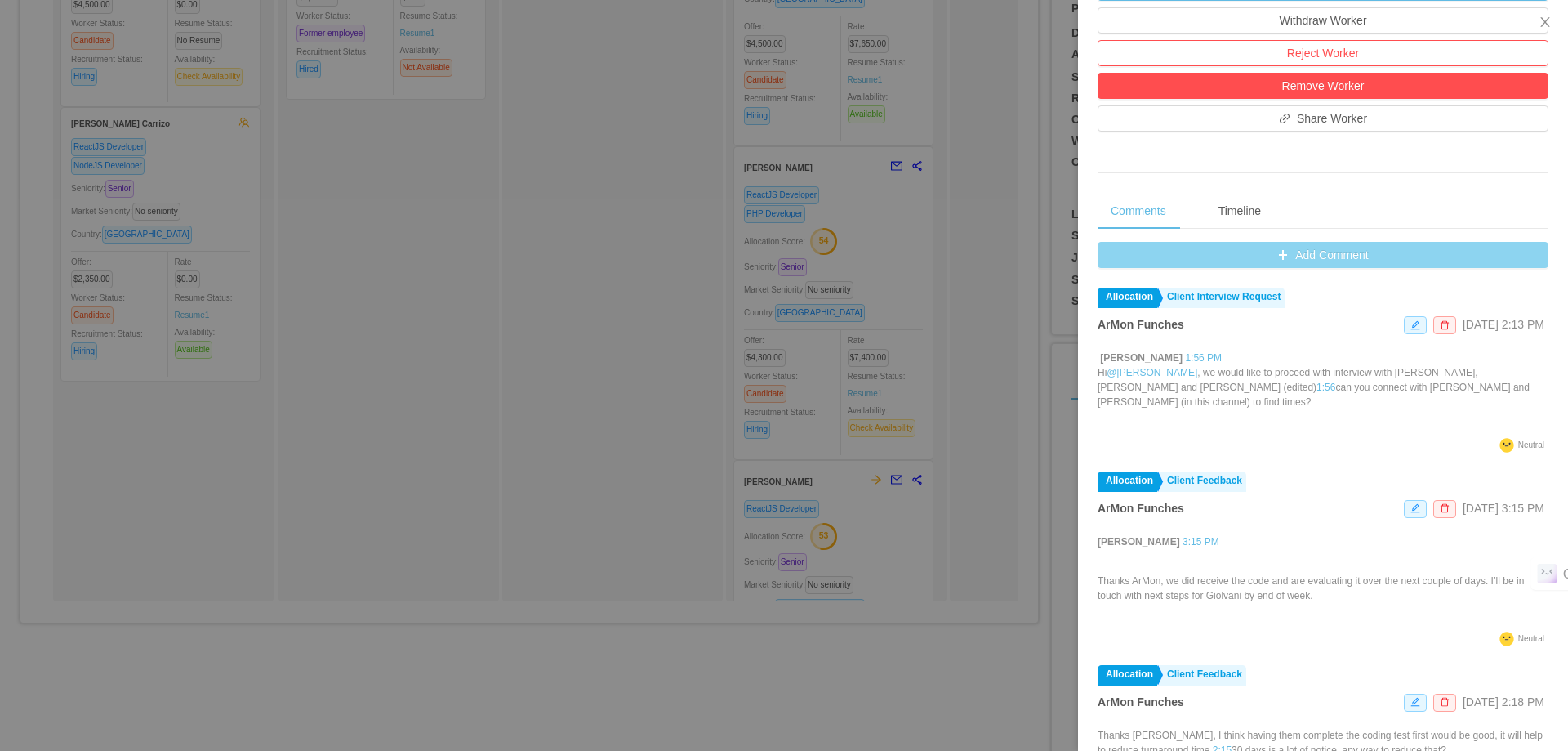
click at [1311, 255] on button "Add Comment" at bounding box center [1323, 254] width 451 height 26
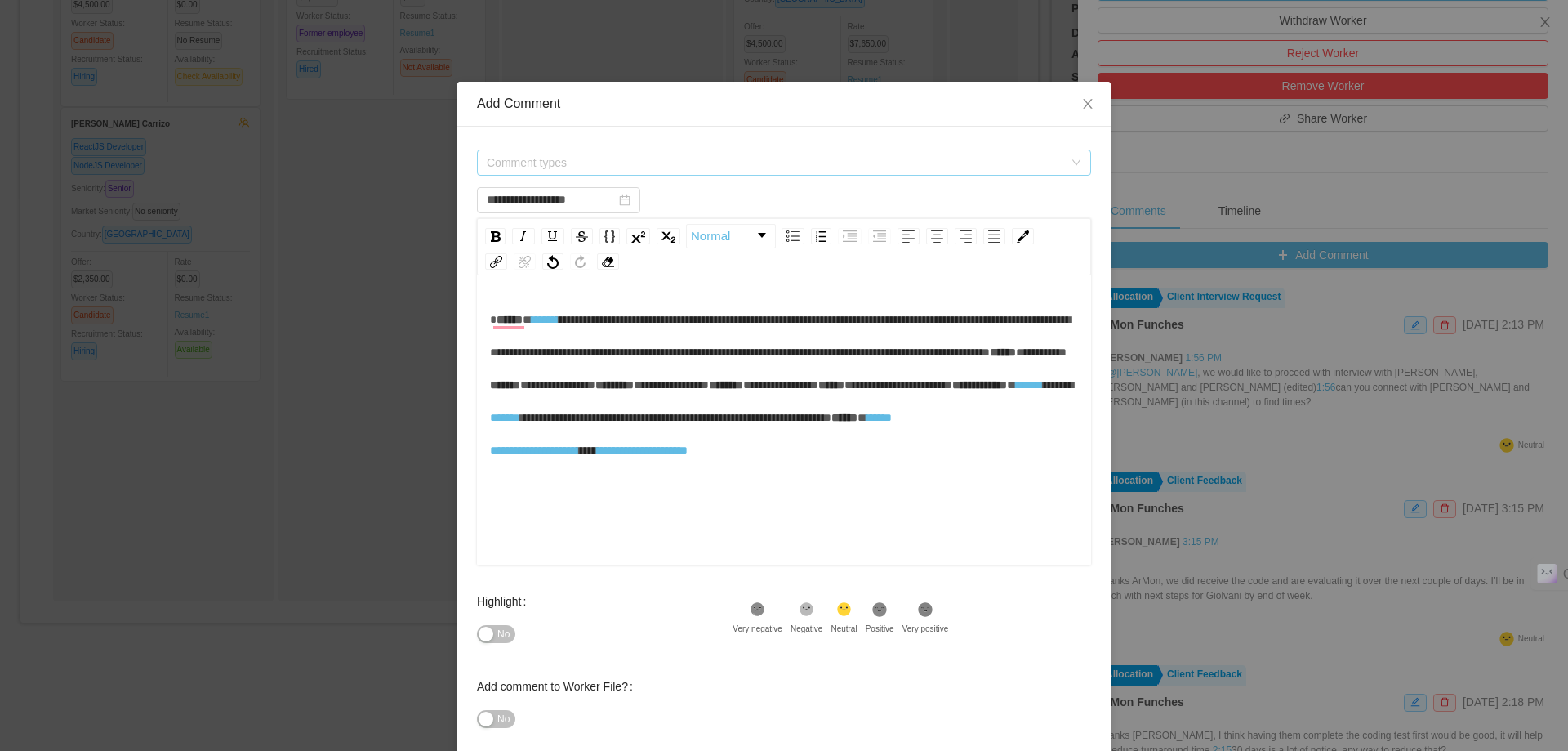
click at [795, 160] on span "Comment types" at bounding box center [775, 162] width 577 height 16
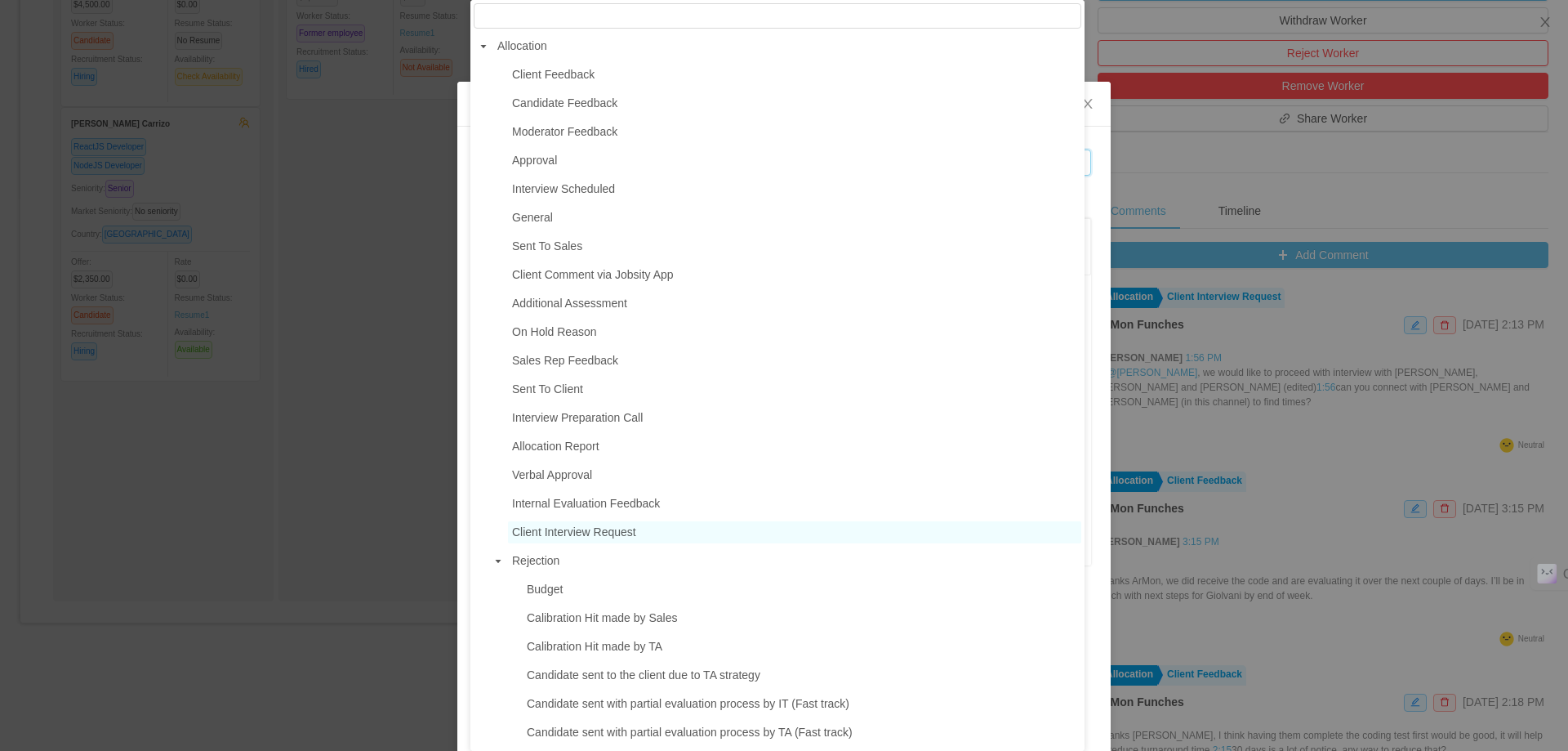
click at [591, 537] on span "Client Interview Request" at bounding box center [574, 532] width 124 height 13
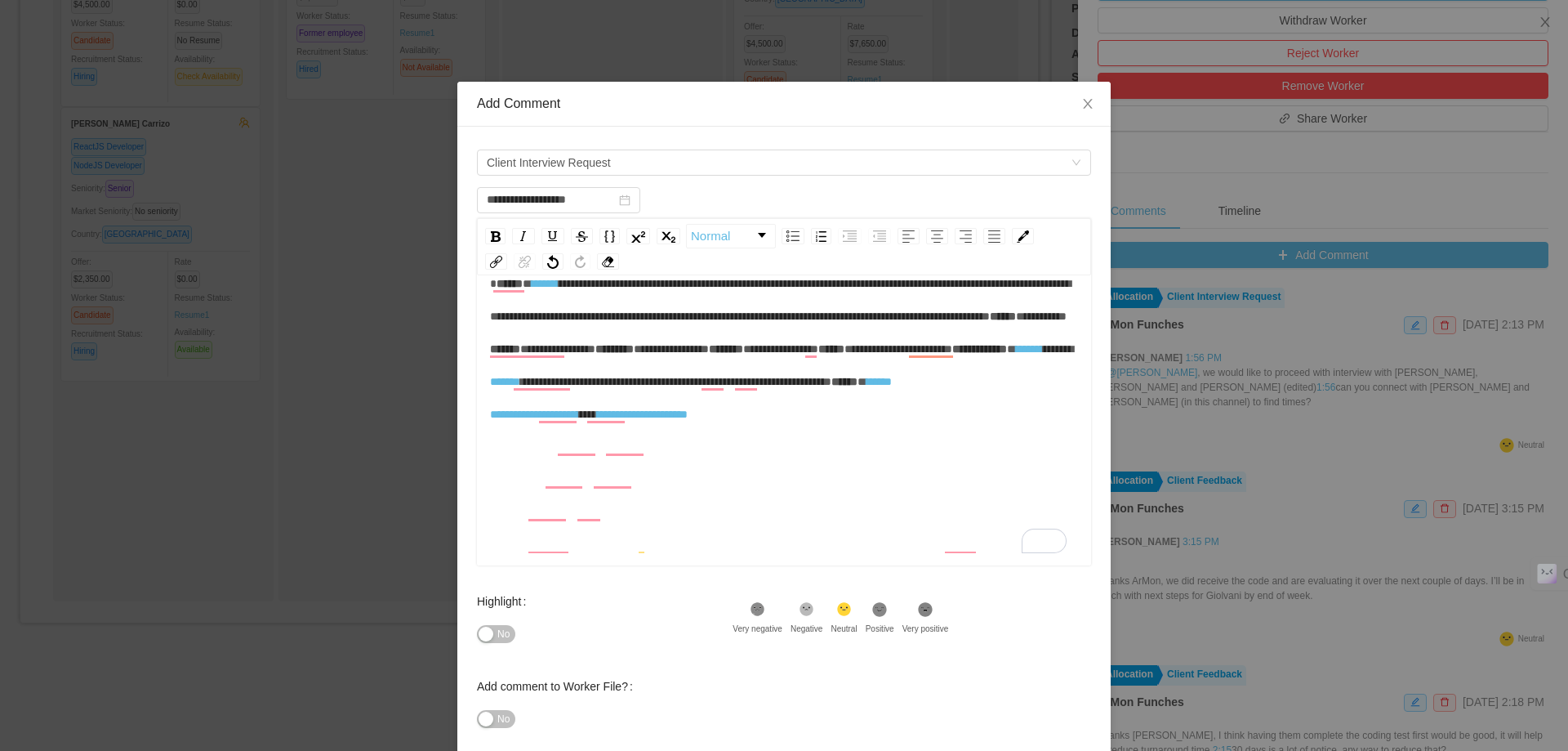
scroll to position [87, 0]
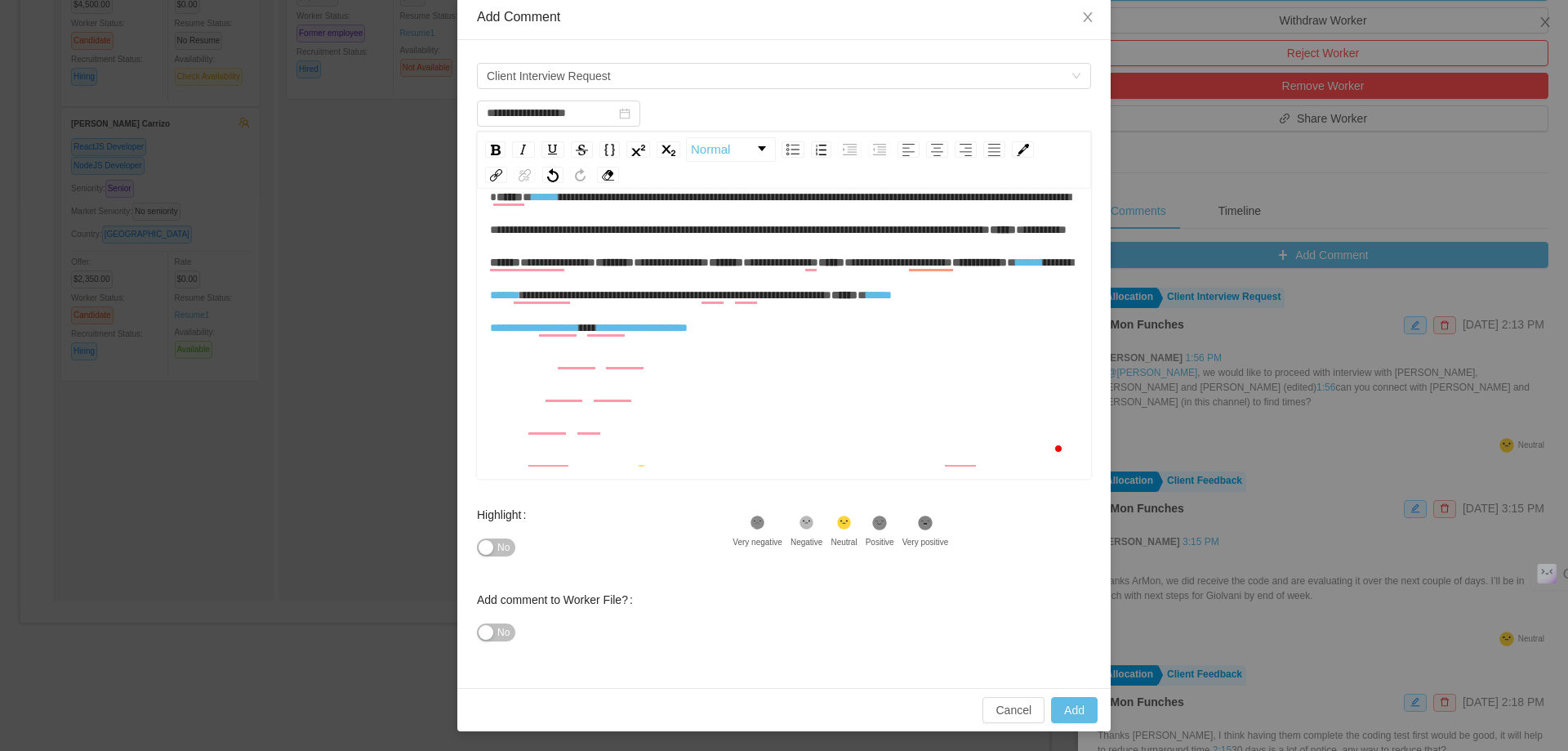
click at [955, 344] on div "**********" at bounding box center [784, 262] width 588 height 163
click at [1060, 710] on button "Add" at bounding box center [1074, 709] width 47 height 26
type input "**********"
click at [1083, 14] on icon "icon: close" at bounding box center [1088, 17] width 9 height 10
